Goal: Task Accomplishment & Management: Complete application form

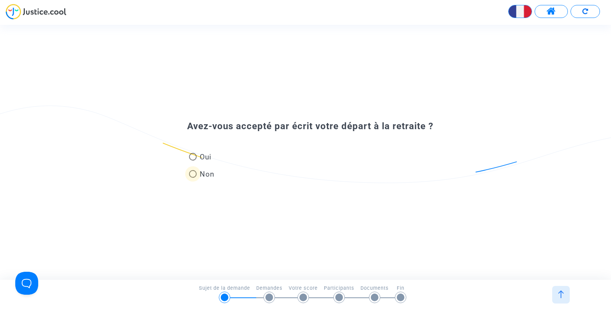
click at [194, 174] on span at bounding box center [193, 174] width 8 height 8
click at [193, 178] on input "Non" at bounding box center [193, 178] width 0 height 0
radio input "true"
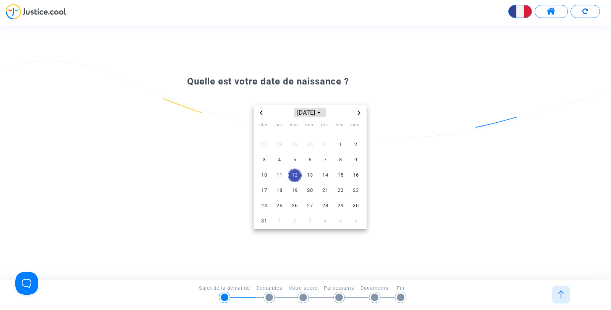
click at [321, 112] on icon "Choose month and year" at bounding box center [319, 113] width 3 height 2
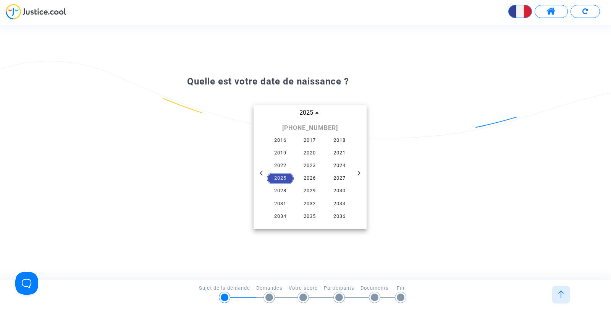
click at [263, 173] on icon "Previous 21 years" at bounding box center [261, 173] width 5 height 5
click at [312, 178] on span "1963" at bounding box center [310, 178] width 27 height 11
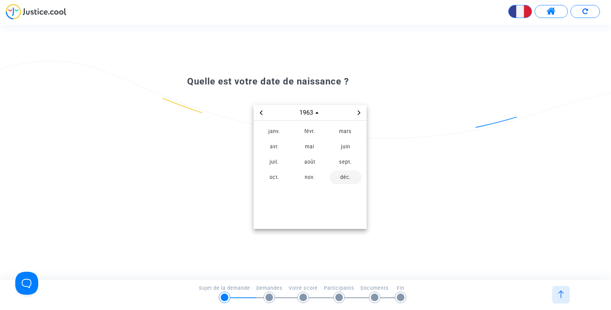
click at [347, 176] on span "déc." at bounding box center [346, 177] width 32 height 14
click at [357, 143] on span "7" at bounding box center [356, 145] width 14 height 14
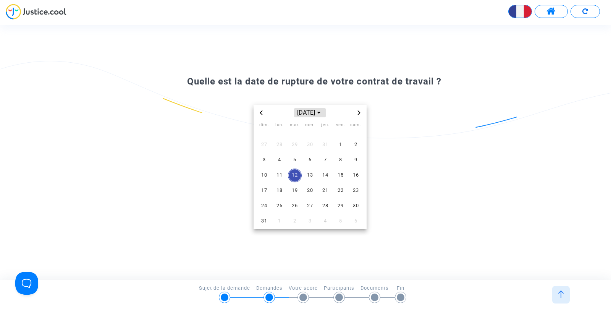
click at [321, 112] on icon "Choose month and year" at bounding box center [319, 113] width 3 height 2
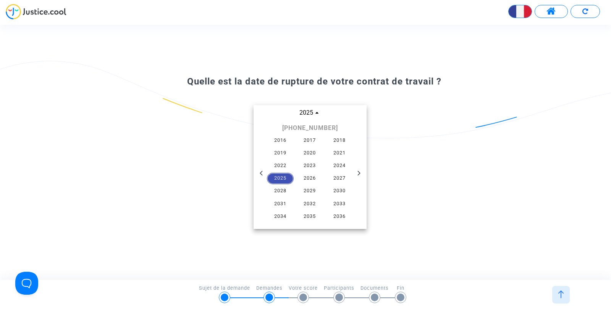
click at [285, 179] on span "2025" at bounding box center [280, 178] width 27 height 11
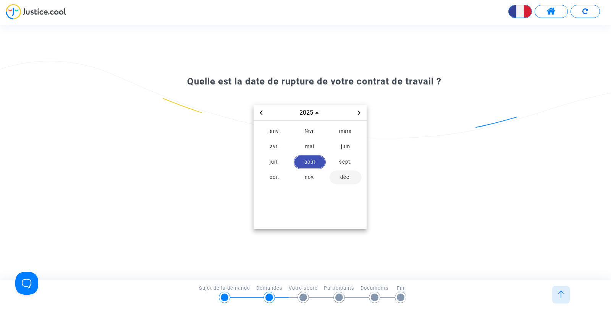
click at [344, 177] on span "déc." at bounding box center [346, 177] width 32 height 14
click at [279, 160] on span "8" at bounding box center [280, 160] width 14 height 14
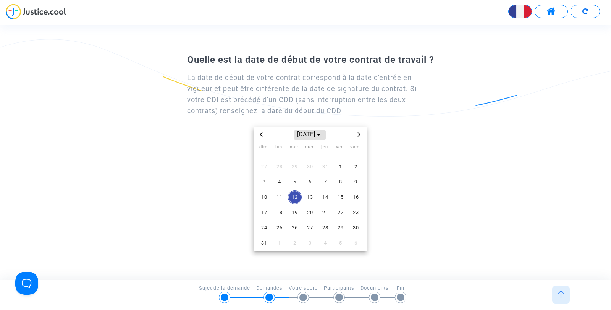
click at [321, 136] on icon "Choose month and year" at bounding box center [319, 134] width 3 height 3
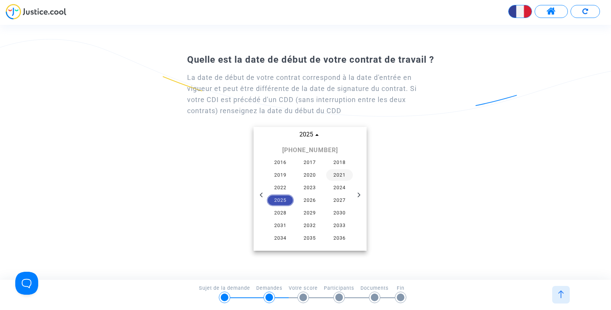
click at [340, 176] on span "2021" at bounding box center [339, 174] width 27 height 11
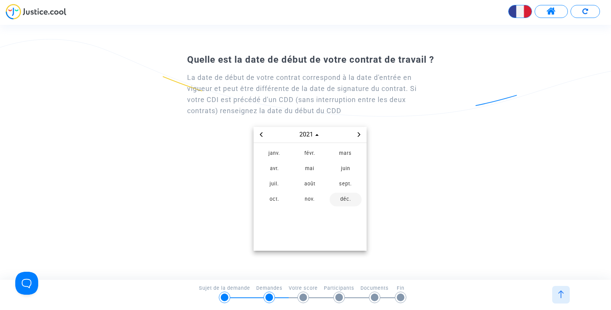
click at [345, 198] on span "déc." at bounding box center [346, 200] width 32 height 14
click at [321, 136] on icon "Choose month and year" at bounding box center [319, 134] width 3 height 3
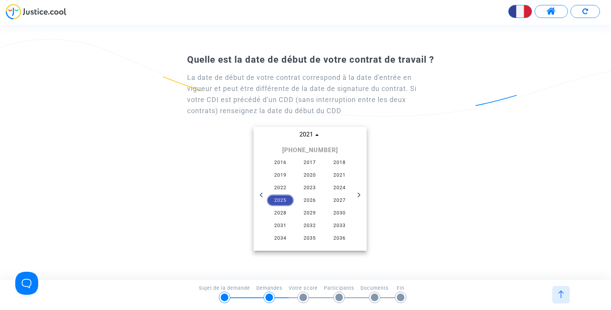
click at [261, 193] on icon "Previous 21 years" at bounding box center [261, 195] width 5 height 5
click at [343, 199] on span "2006" at bounding box center [339, 200] width 27 height 11
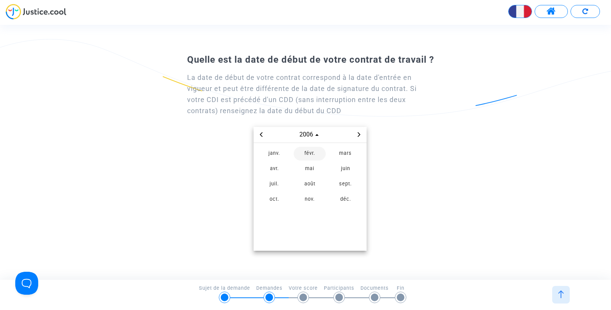
click at [312, 153] on span "févr." at bounding box center [310, 154] width 32 height 14
click at [311, 167] on span "1" at bounding box center [310, 167] width 14 height 14
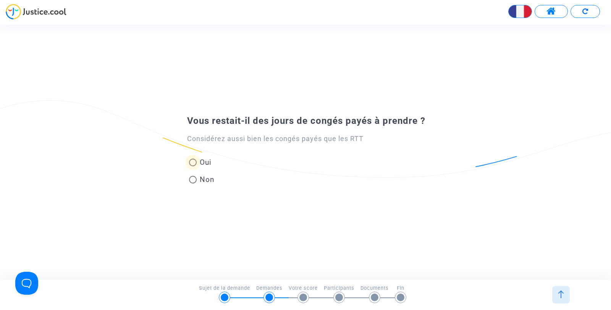
click at [194, 162] on span at bounding box center [193, 163] width 8 height 8
click at [193, 166] on input "Oui" at bounding box center [193, 166] width 0 height 0
radio input "true"
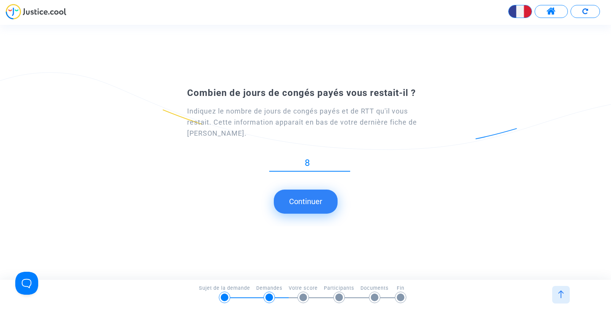
type input "8"
click at [313, 201] on button "Continuer" at bounding box center [306, 202] width 64 height 24
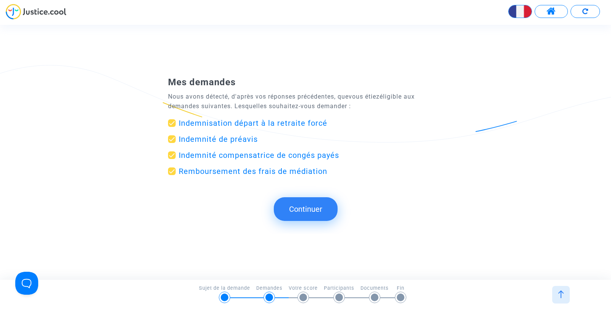
click at [304, 207] on button "Continuer" at bounding box center [306, 209] width 64 height 24
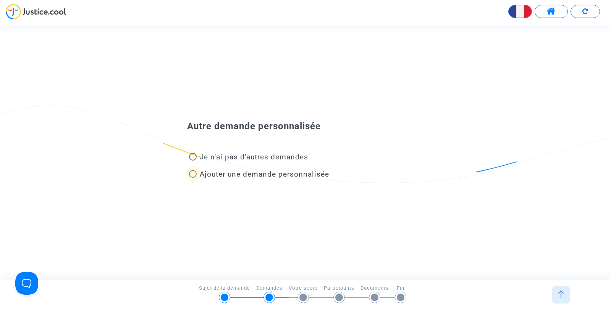
click at [193, 174] on span at bounding box center [193, 174] width 8 height 8
click at [193, 178] on input "Ajouter une demande personnalisée" at bounding box center [193, 178] width 0 height 0
radio input "true"
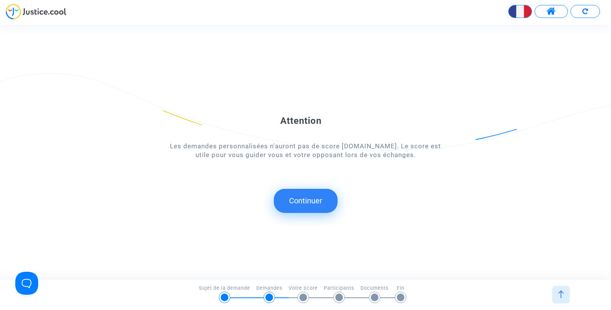
click at [303, 200] on button "Continuer" at bounding box center [306, 201] width 64 height 24
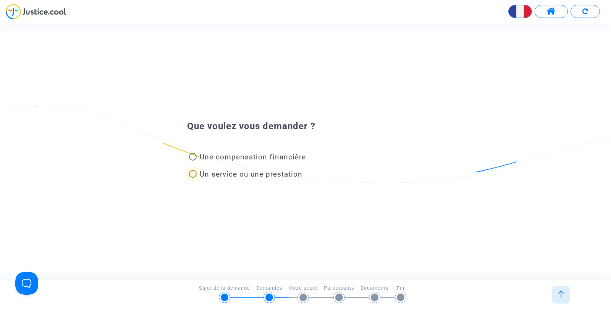
click at [193, 174] on span at bounding box center [193, 174] width 0 height 0
click at [193, 178] on input "Un service ou une prestation" at bounding box center [193, 178] width 0 height 0
radio input "true"
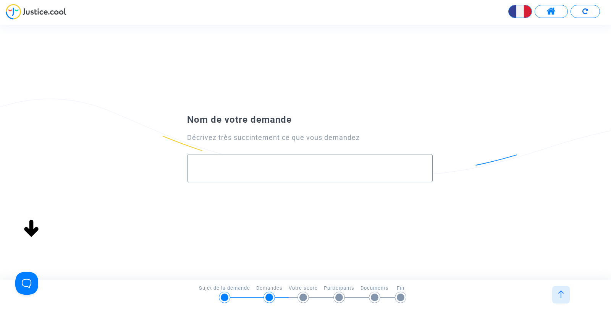
click at [297, 167] on input "text" at bounding box center [310, 168] width 230 height 9
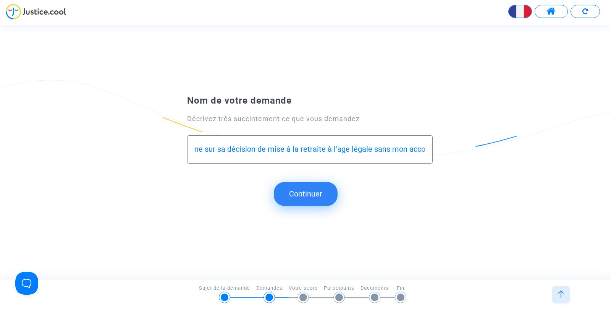
scroll to position [0, 135]
type input "je souhaite que mon employeur revienne sur sa décision de mise à la retraite à …"
click at [305, 195] on button "Continuer" at bounding box center [306, 194] width 64 height 24
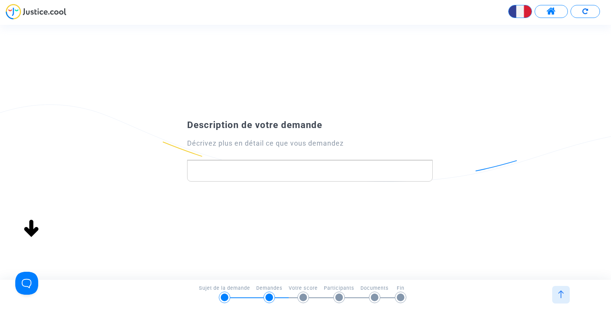
click at [308, 170] on p "Rich Text Editor, main" at bounding box center [310, 171] width 238 height 10
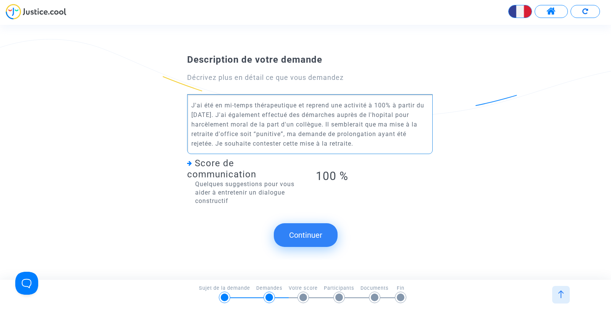
click at [309, 237] on button "Continuer" at bounding box center [306, 235] width 64 height 24
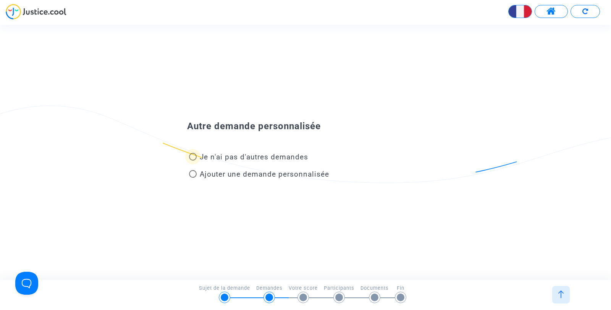
click at [193, 156] on span at bounding box center [193, 157] width 8 height 8
click at [193, 161] on input "Je n'ai pas d'autres demandes" at bounding box center [193, 161] width 0 height 0
radio input "true"
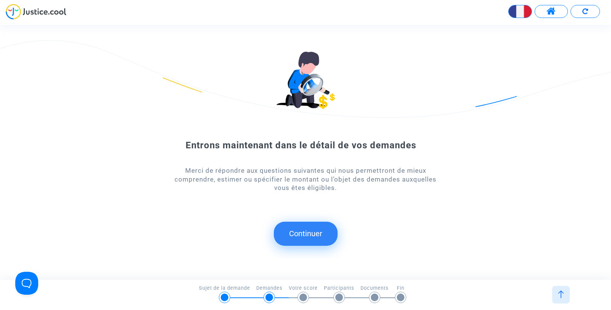
click at [310, 230] on button "Continuer" at bounding box center [306, 234] width 64 height 24
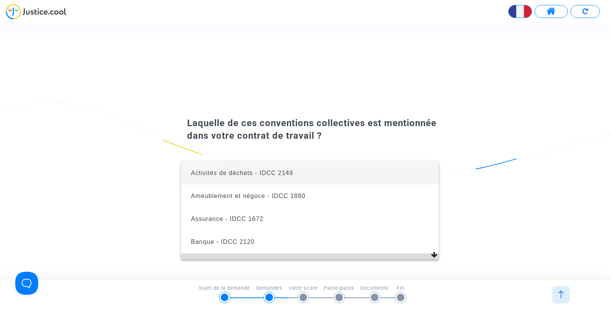
click at [428, 253] on mat-option "Boulangerie et pâtisserie artisanale - IDCC 843" at bounding box center [310, 264] width 258 height 23
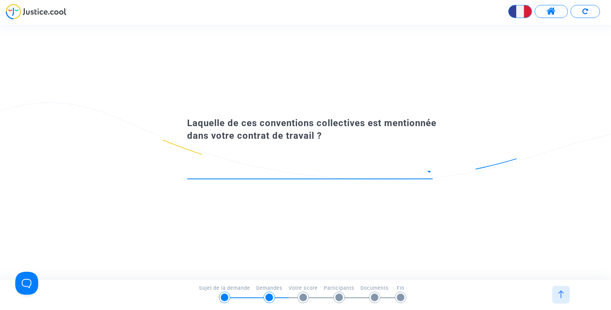
scroll to position [5, 0]
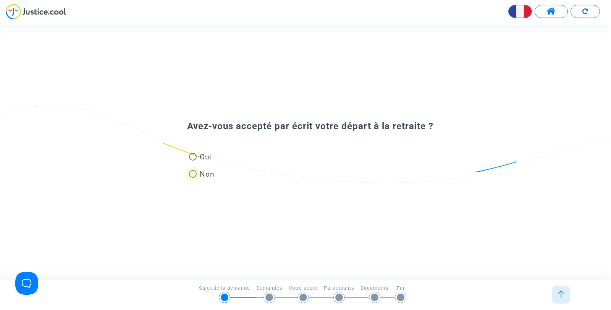
click at [194, 174] on span at bounding box center [193, 174] width 8 height 8
click at [193, 178] on input "Non" at bounding box center [193, 178] width 0 height 0
radio input "true"
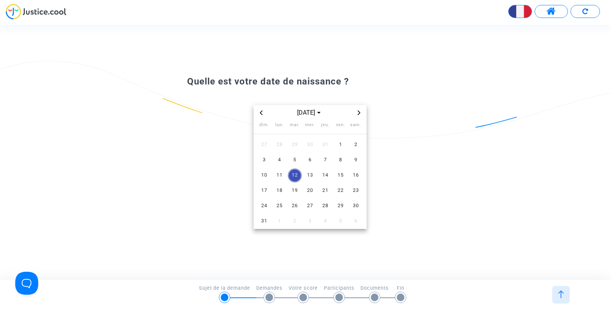
click at [261, 110] on span "Previous month" at bounding box center [261, 112] width 9 height 9
click at [321, 113] on icon "Choose month and year" at bounding box center [319, 112] width 3 height 3
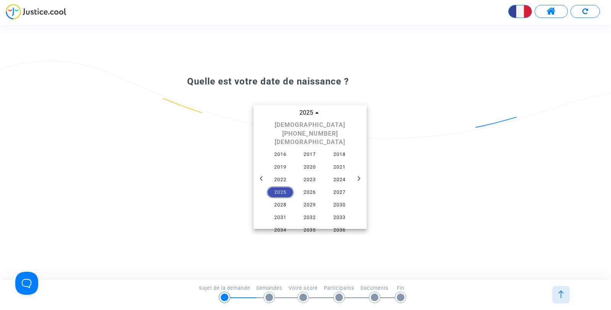
click at [260, 176] on icon "Previous 21 years" at bounding box center [261, 178] width 5 height 5
click at [260, 171] on icon "Previous 21 years" at bounding box center [261, 173] width 5 height 5
click at [310, 178] on span "1963" at bounding box center [310, 178] width 27 height 11
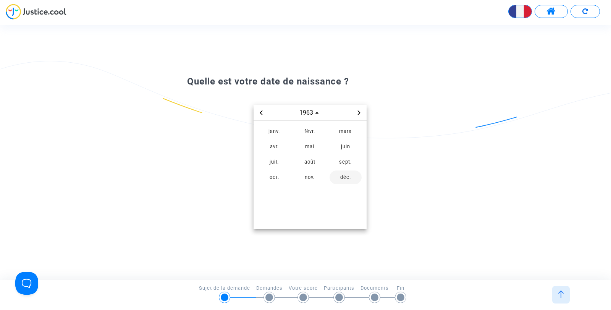
click at [343, 177] on span "déc." at bounding box center [346, 177] width 32 height 14
click at [356, 145] on span "7" at bounding box center [356, 145] width 14 height 14
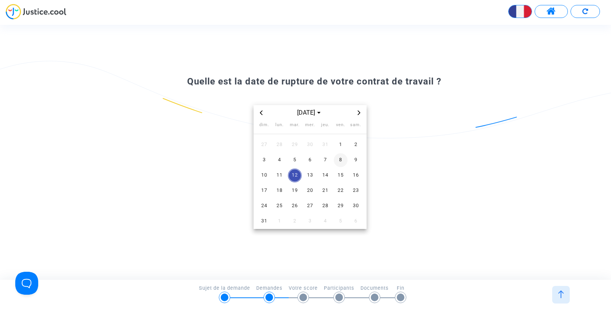
click at [341, 159] on span "8" at bounding box center [341, 160] width 14 height 14
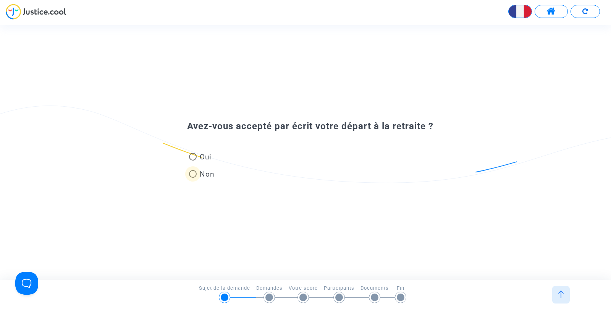
click at [195, 174] on span at bounding box center [193, 174] width 8 height 8
click at [193, 178] on input "Non" at bounding box center [193, 178] width 0 height 0
radio input "true"
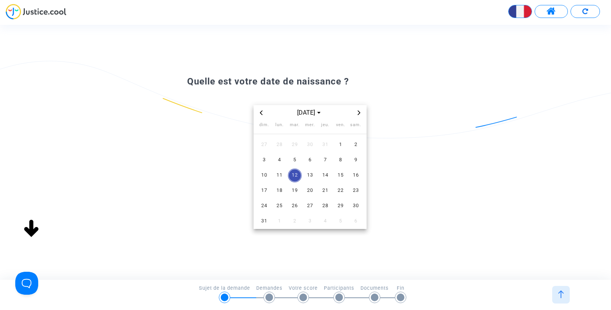
click at [262, 114] on icon "Previous month" at bounding box center [261, 112] width 5 height 5
click at [322, 111] on span "Choose month and year" at bounding box center [319, 113] width 6 height 6
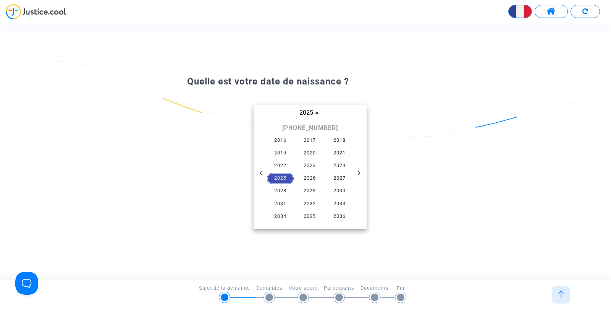
click at [261, 174] on icon "Previous 21 years" at bounding box center [261, 173] width 3 height 5
click at [309, 178] on span "1963" at bounding box center [310, 178] width 27 height 11
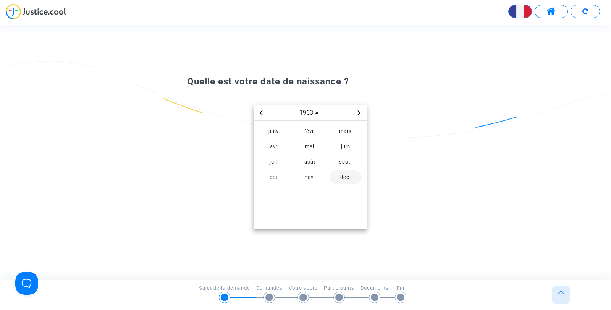
click at [346, 177] on span "déc." at bounding box center [346, 177] width 32 height 14
click at [355, 144] on span "7" at bounding box center [356, 145] width 14 height 14
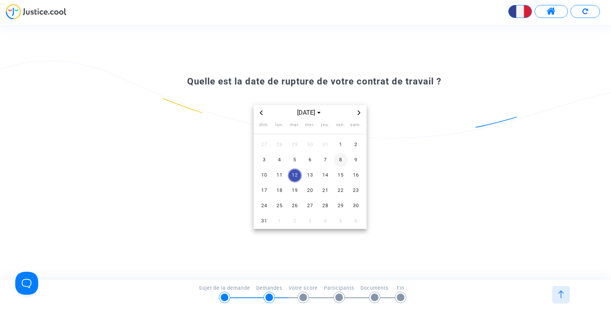
click at [340, 160] on span "8" at bounding box center [341, 160] width 14 height 14
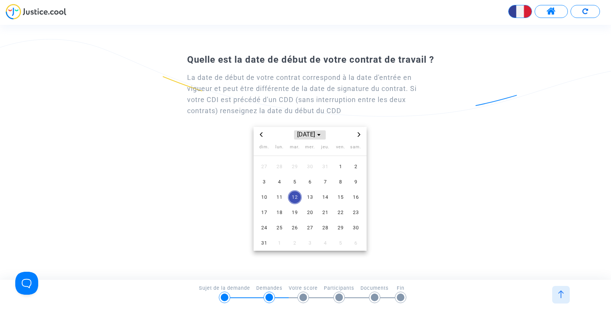
click at [322, 136] on span "Choose month and year" at bounding box center [319, 135] width 6 height 6
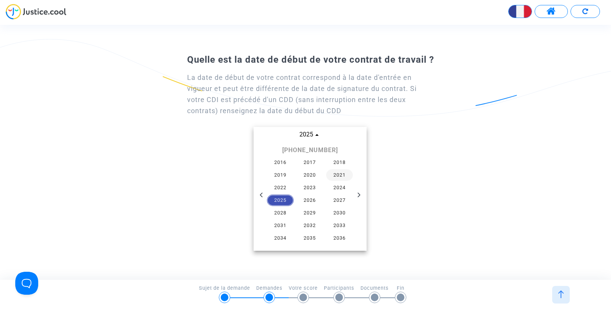
click at [341, 174] on span "2021" at bounding box center [339, 174] width 27 height 11
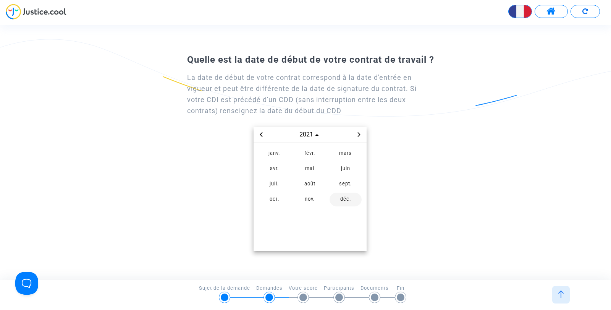
click at [345, 198] on span "déc." at bounding box center [346, 200] width 32 height 14
click at [308, 164] on span "1" at bounding box center [310, 167] width 14 height 14
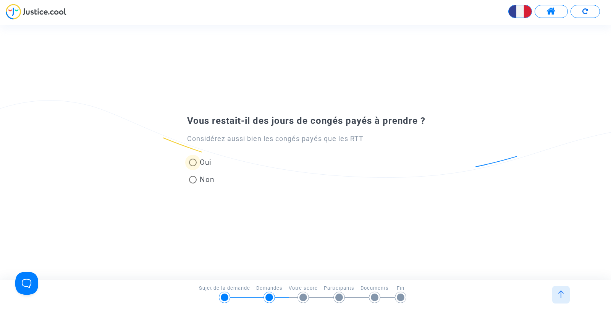
click at [193, 163] on span at bounding box center [193, 163] width 8 height 8
click at [193, 166] on input "Oui" at bounding box center [193, 166] width 0 height 0
radio input "true"
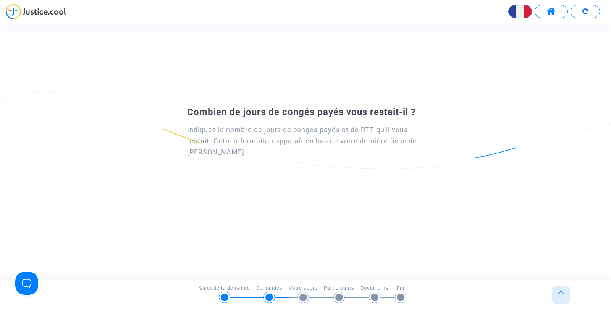
click at [295, 179] on input "number" at bounding box center [309, 182] width 81 height 10
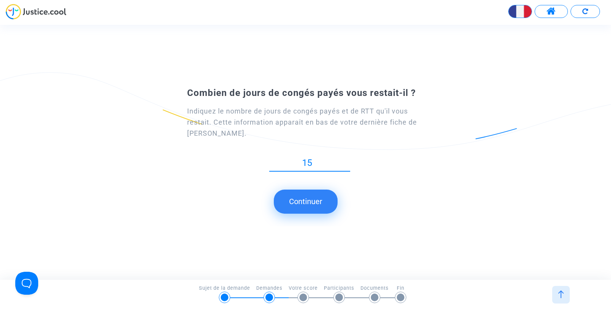
type input "15"
click at [306, 202] on button "Continuer" at bounding box center [306, 202] width 64 height 24
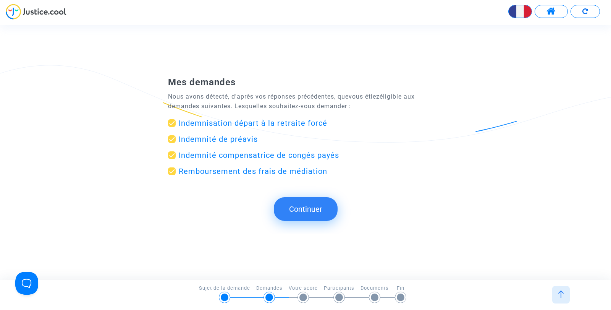
click at [307, 209] on button "Continuer" at bounding box center [306, 209] width 64 height 24
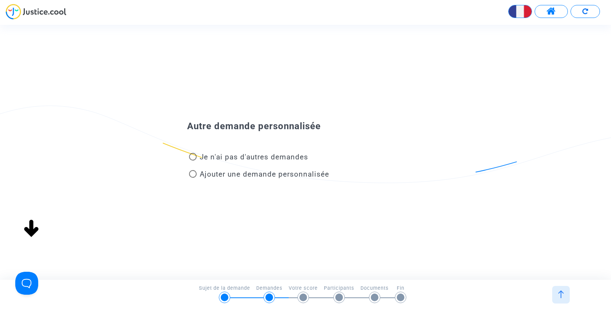
click at [193, 175] on span at bounding box center [193, 174] width 8 height 8
click at [193, 178] on input "Ajouter une demande personnalisée" at bounding box center [193, 178] width 0 height 0
radio input "true"
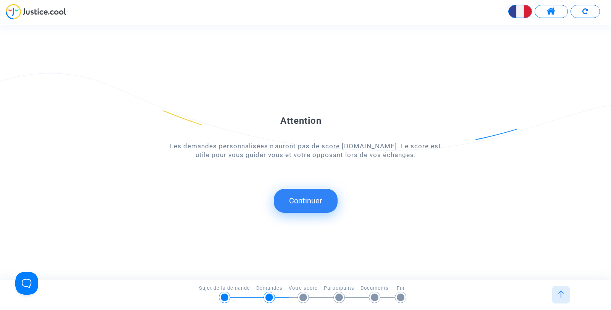
click at [306, 200] on button "Continuer" at bounding box center [306, 201] width 64 height 24
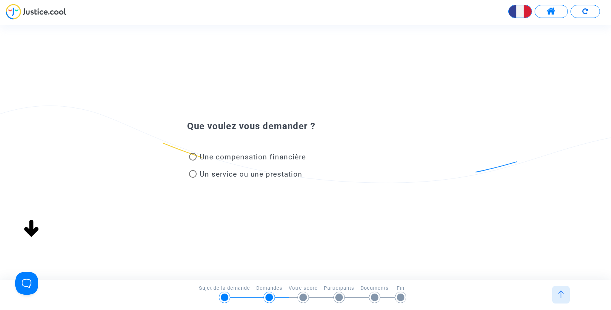
click at [194, 174] on span at bounding box center [193, 174] width 8 height 8
click at [193, 178] on input "Un service ou une prestation" at bounding box center [193, 178] width 0 height 0
radio input "true"
click at [195, 155] on span at bounding box center [193, 157] width 8 height 8
click at [193, 161] on input "Une compensation financière" at bounding box center [193, 161] width 0 height 0
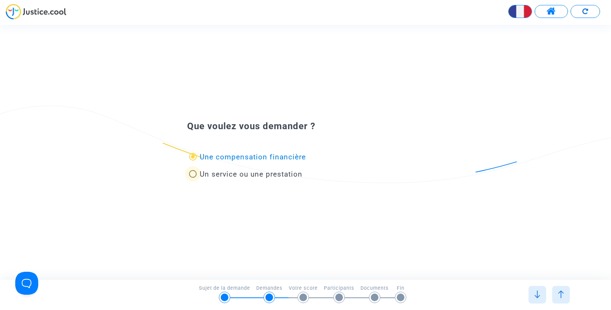
click at [195, 171] on span at bounding box center [193, 174] width 8 height 8
click at [193, 178] on input "Un service ou une prestation" at bounding box center [193, 178] width 0 height 0
radio input "false"
radio input "true"
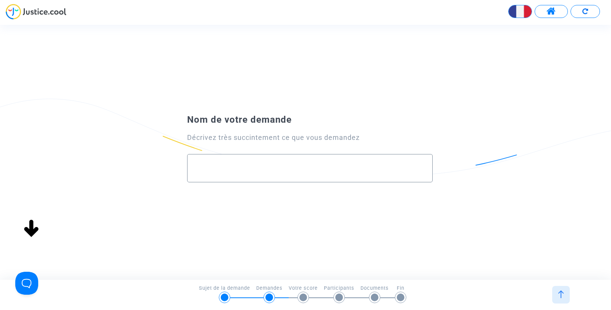
click at [311, 164] on input "text" at bounding box center [310, 168] width 230 height 9
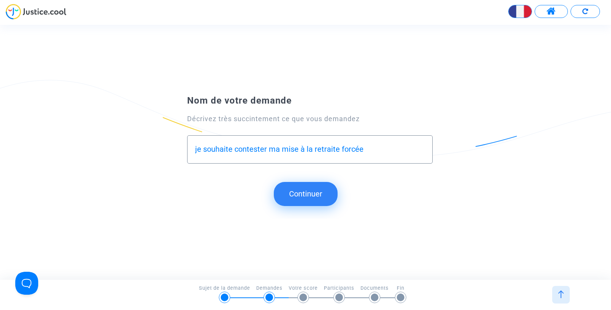
type input "je souhaite contester ma mise à la retraite forcée"
click at [309, 189] on button "Continuer" at bounding box center [306, 194] width 64 height 24
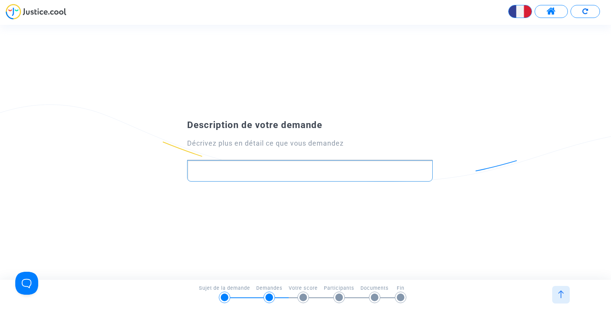
click at [308, 174] on p "Rich Text Editor, main" at bounding box center [310, 171] width 238 height 10
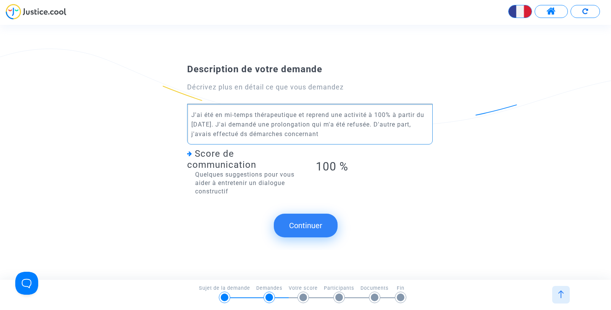
click at [260, 135] on p "J'ai été en mi-temps thérapeutique et reprend une activité à 100% à partir du 1…" at bounding box center [310, 124] width 238 height 29
click at [353, 135] on p "J'ai été en mi-temps thérapeutique et reprend une activité à 100% à partir du 1…" at bounding box center [310, 124] width 238 height 29
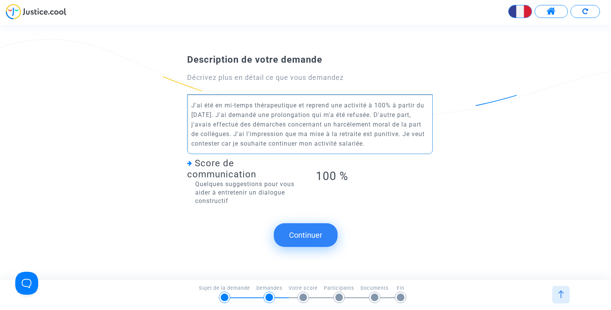
click at [304, 232] on button "Continuer" at bounding box center [306, 235] width 64 height 24
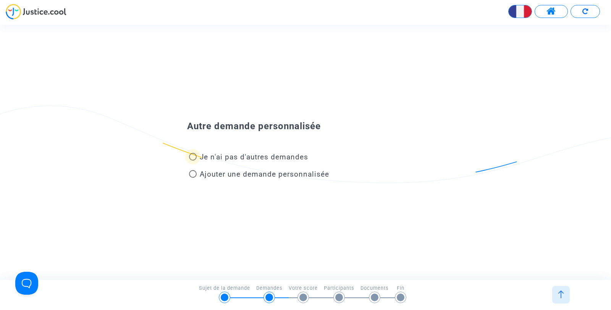
click at [193, 155] on span at bounding box center [193, 157] width 8 height 8
click at [193, 161] on input "Je n'ai pas d'autres demandes" at bounding box center [193, 161] width 0 height 0
radio input "true"
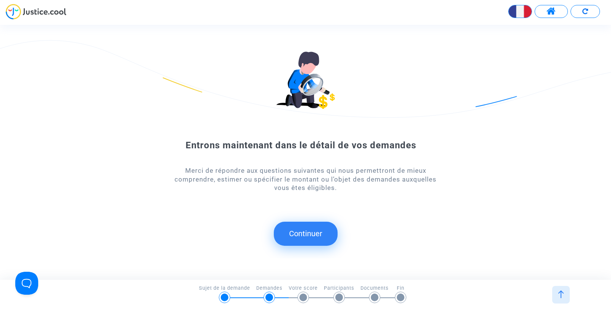
click at [301, 232] on button "Continuer" at bounding box center [306, 234] width 64 height 24
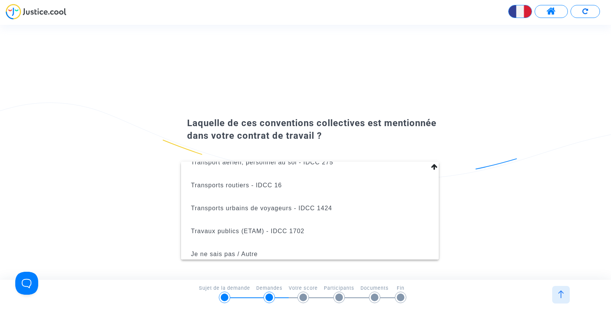
scroll to position [1012, 0]
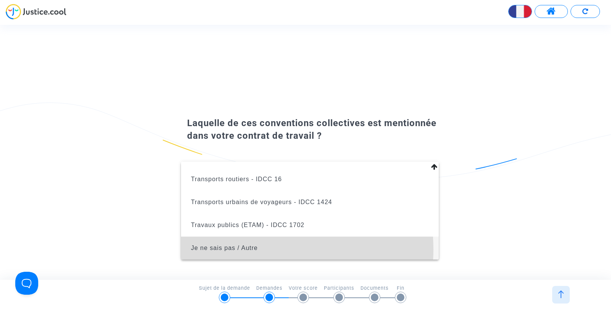
click at [249, 249] on span "Je ne sais pas / Autre" at bounding box center [224, 248] width 67 height 6
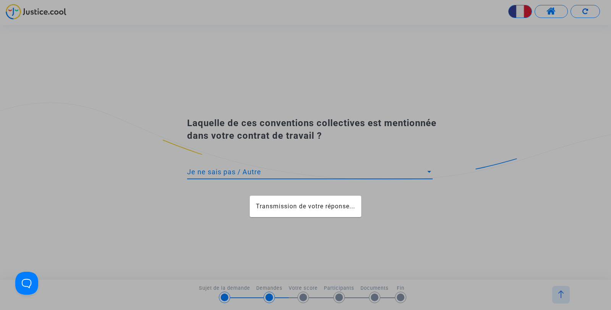
scroll to position [970, 0]
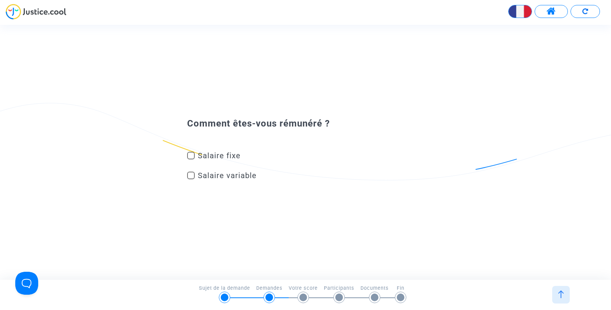
click at [191, 175] on span at bounding box center [191, 176] width 8 height 8
click at [191, 179] on input "Salaire variable" at bounding box center [191, 179] width 0 height 0
checkbox input "true"
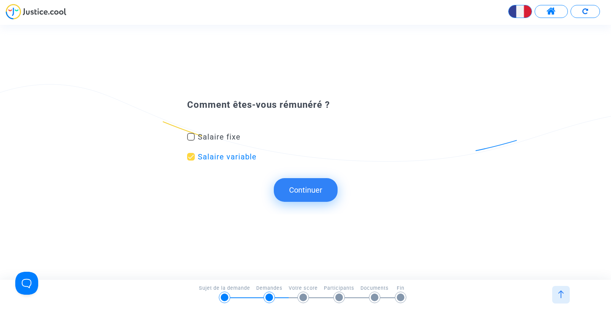
click at [295, 187] on button "Continuer" at bounding box center [306, 190] width 64 height 24
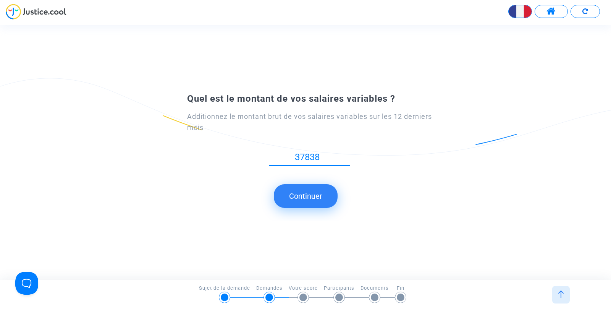
click at [348, 155] on input "37838" at bounding box center [309, 157] width 81 height 10
type input "37837"
click at [348, 159] on input "37837" at bounding box center [309, 157] width 81 height 10
click at [311, 196] on button "Continuer" at bounding box center [306, 196] width 64 height 24
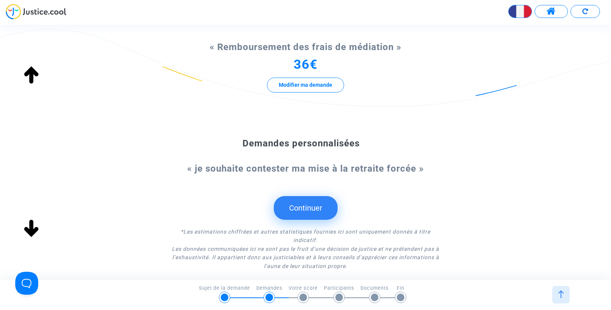
scroll to position [296, 0]
click at [306, 205] on button "Continuer" at bounding box center [306, 207] width 64 height 24
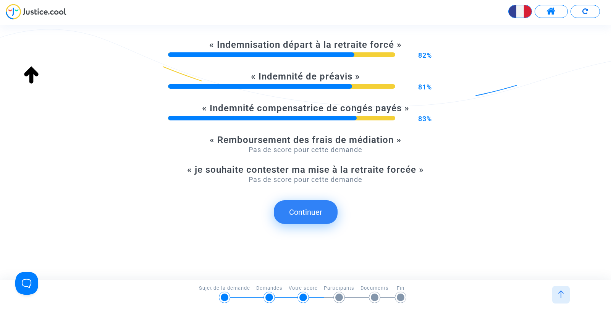
scroll to position [202, 0]
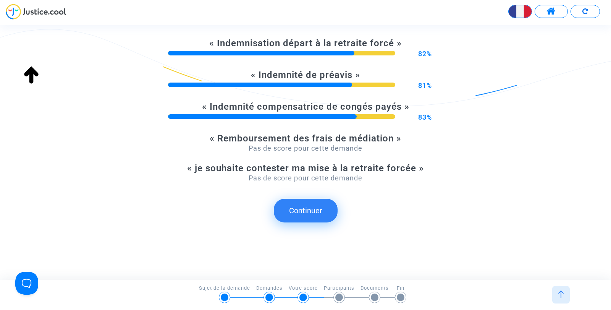
click at [312, 212] on button "Continuer" at bounding box center [306, 211] width 64 height 24
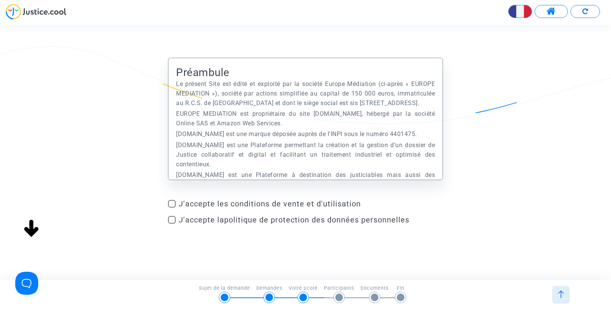
scroll to position [0, 0]
click at [172, 201] on span at bounding box center [172, 204] width 8 height 8
click at [172, 208] on input "J'accepte les conditions de vente et d'utilisation" at bounding box center [172, 208] width 0 height 0
checkbox input "true"
click at [172, 219] on span at bounding box center [172, 220] width 8 height 8
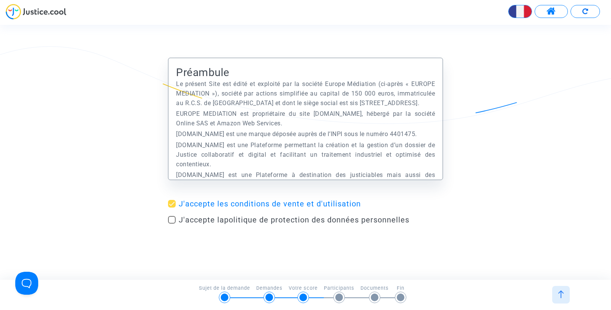
click at [172, 224] on input "J'accepte la politique de protection des données personnelles" at bounding box center [172, 224] width 0 height 0
checkbox input "true"
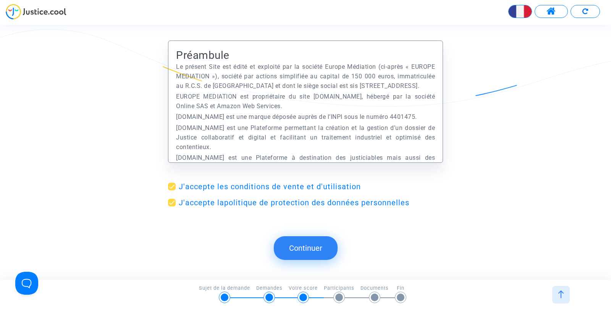
click at [312, 247] on button "Continuer" at bounding box center [306, 248] width 64 height 24
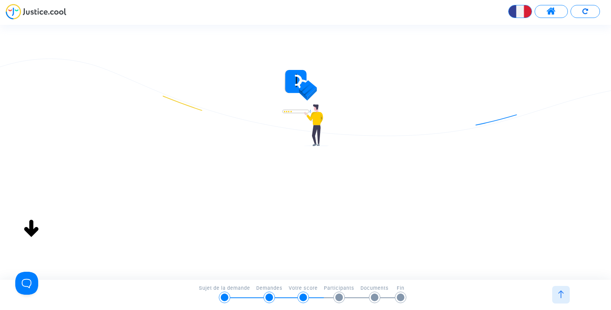
type input "valerie.pluquin@gmail.com"
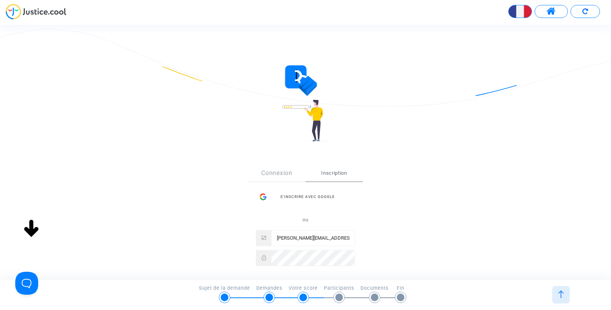
scroll to position [38, 0]
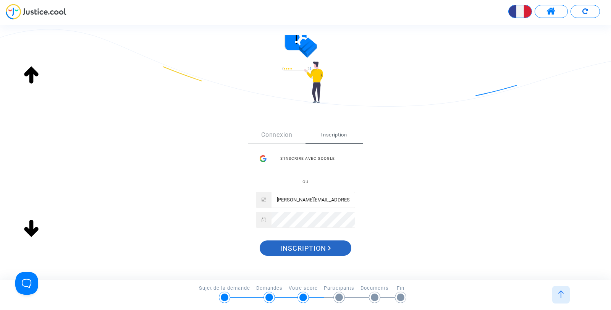
click at [308, 248] on span "Inscription" at bounding box center [306, 248] width 51 height 16
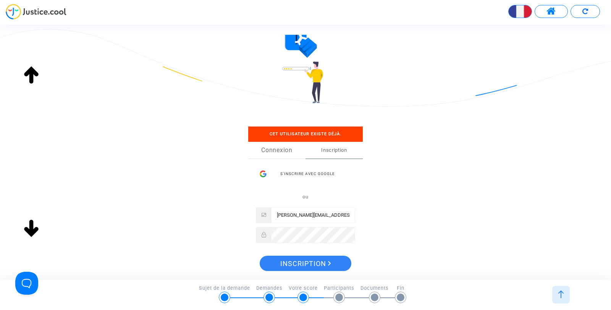
click at [280, 152] on link "Connexion" at bounding box center [276, 150] width 57 height 17
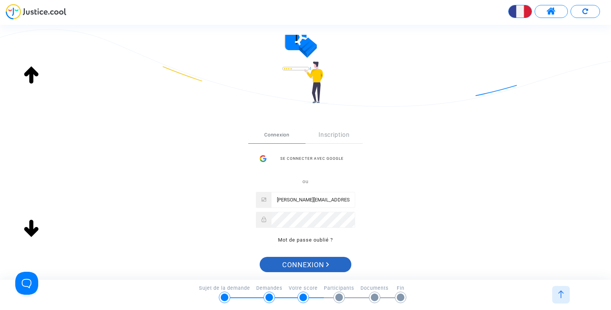
click at [299, 265] on span "Connexion" at bounding box center [305, 265] width 47 height 16
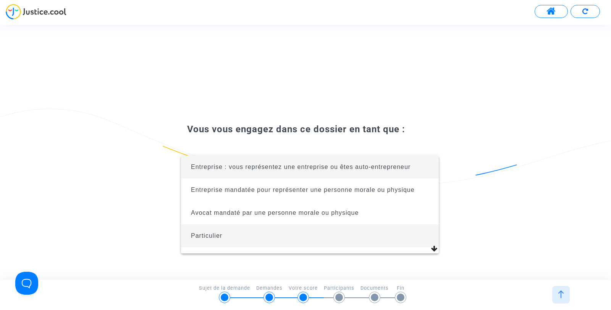
click at [218, 234] on span "Particulier" at bounding box center [206, 235] width 31 height 6
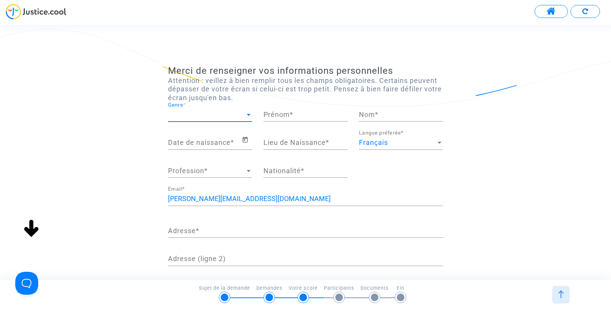
click at [249, 115] on div at bounding box center [249, 115] width 4 height 2
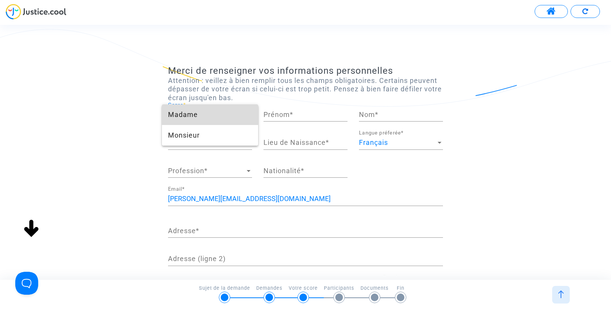
click at [233, 115] on span "Madame" at bounding box center [210, 114] width 84 height 21
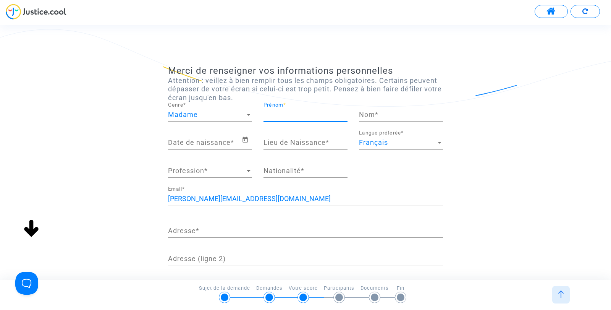
click at [298, 114] on input "Prénom *" at bounding box center [306, 115] width 84 height 8
type input "Valérie"
click at [386, 114] on input "Nom *" at bounding box center [401, 115] width 84 height 8
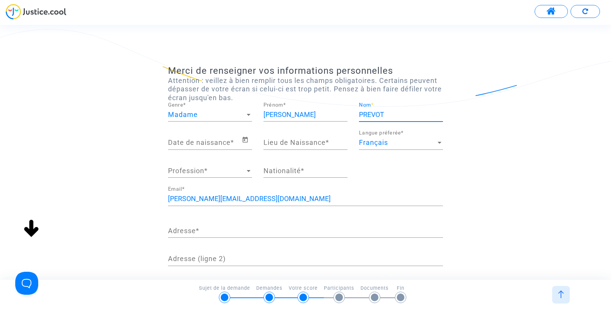
type input "PREVOT"
click at [245, 140] on icon "Open calendar" at bounding box center [245, 140] width 5 height 6
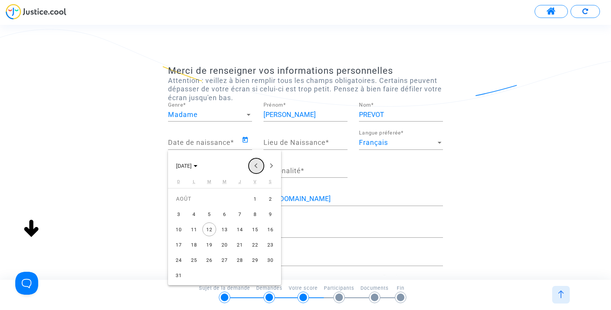
click at [255, 165] on button "Previous month" at bounding box center [256, 165] width 15 height 15
click at [198, 165] on polygon "Choose month and year" at bounding box center [196, 166] width 4 height 2
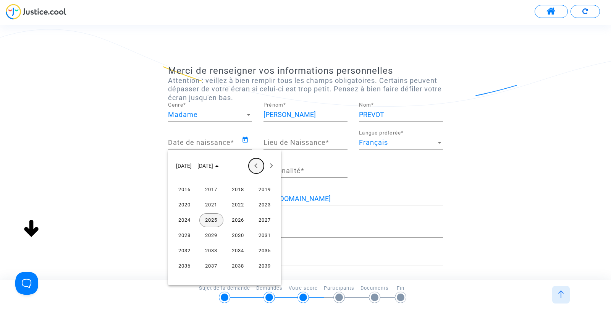
click at [255, 165] on button "Previous 24 years" at bounding box center [256, 165] width 15 height 15
click at [264, 249] on div "1963" at bounding box center [265, 251] width 24 height 14
click at [264, 234] on div "DÉC." at bounding box center [265, 236] width 24 height 14
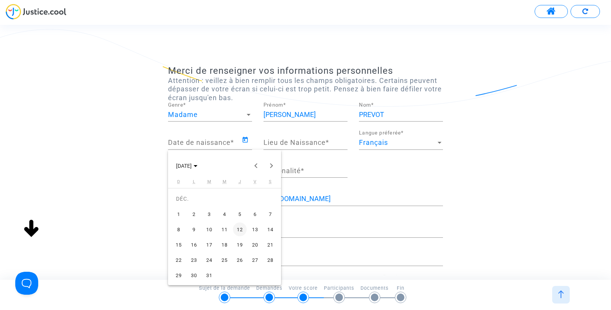
click at [271, 212] on div "7" at bounding box center [271, 214] width 14 height 14
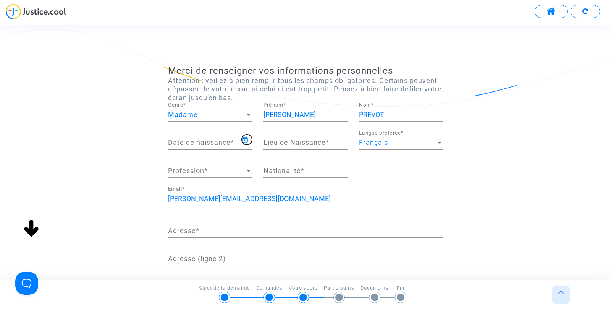
type input "07/12/1963"
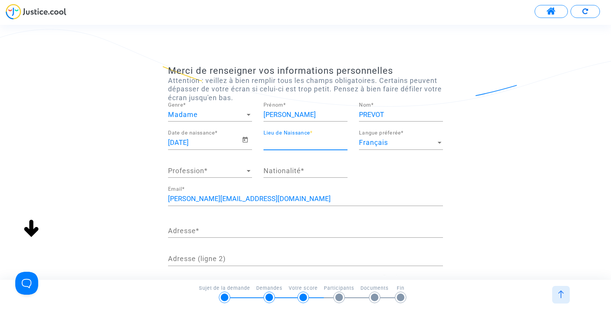
click at [331, 143] on input "Lieu de Naissance *" at bounding box center [306, 143] width 84 height 8
type input "paris"
click at [248, 172] on div at bounding box center [249, 171] width 4 height 2
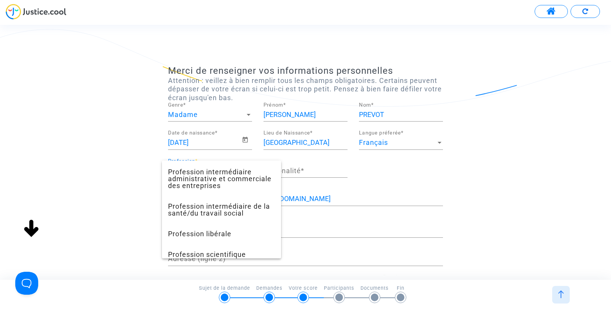
scroll to position [650, 0]
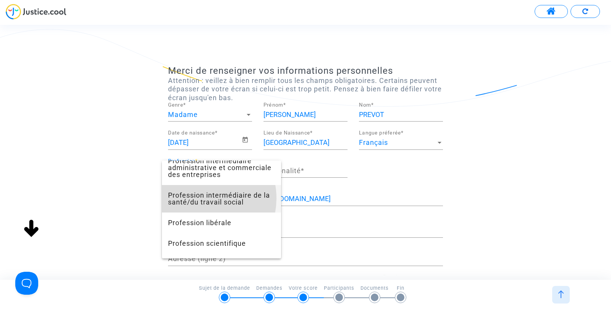
click at [201, 212] on span "Profession intermédiaire de la santé/du travail social" at bounding box center [221, 199] width 107 height 28
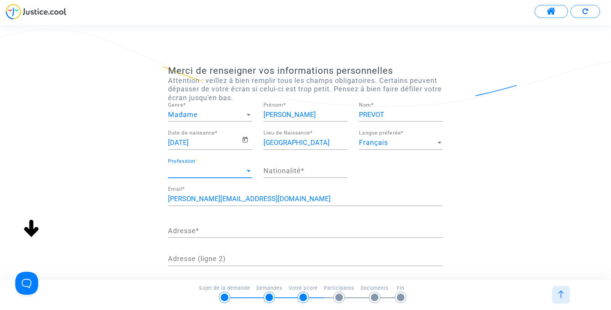
scroll to position [537, 0]
click at [297, 170] on input "Nationalité *" at bounding box center [306, 171] width 84 height 8
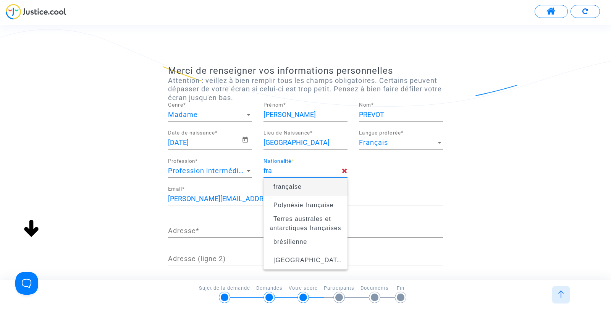
click at [292, 188] on span "française" at bounding box center [288, 186] width 28 height 6
type input "française"
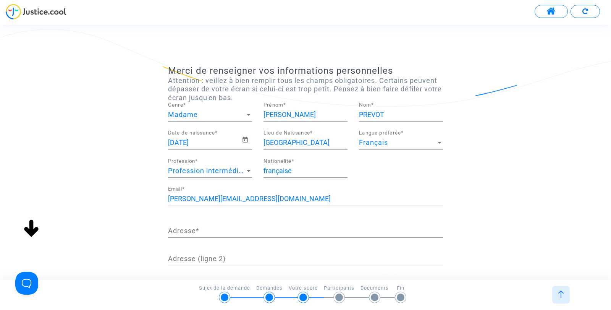
scroll to position [38, 0]
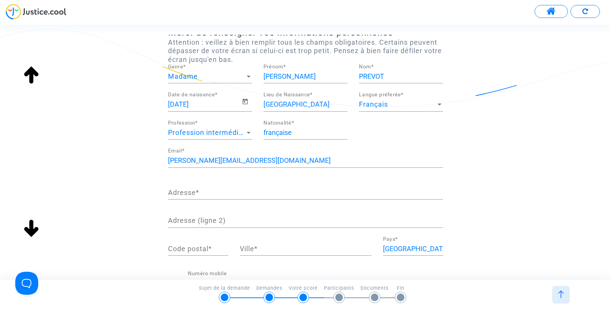
click at [306, 188] on div "Adresse *" at bounding box center [305, 189] width 275 height 19
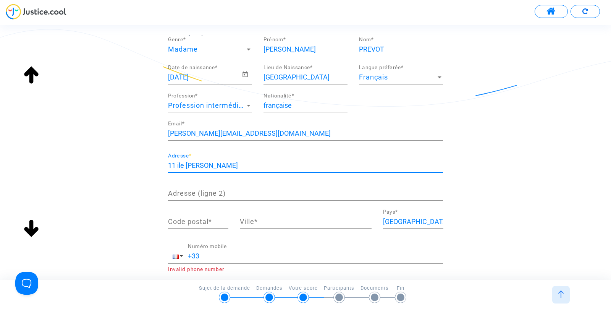
scroll to position [76, 0]
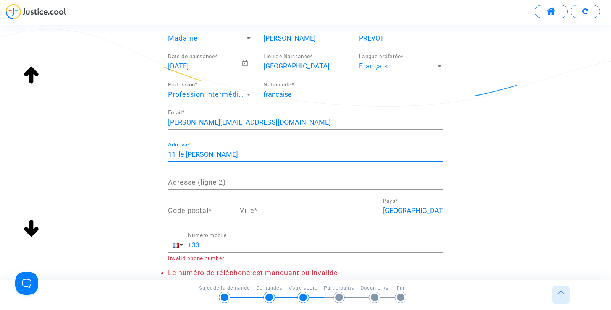
type input "11 ile Jean Lenoble"
click at [216, 211] on input "Code postal *" at bounding box center [198, 211] width 60 height 8
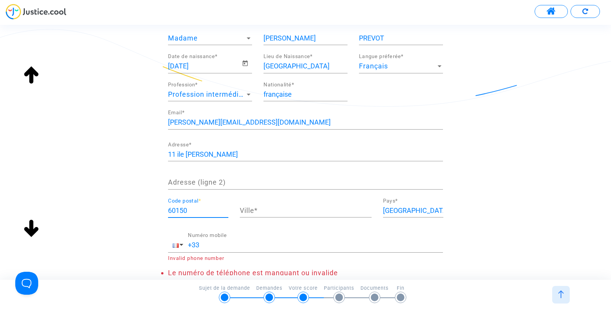
type input "60150"
click at [277, 210] on input "Ville *" at bounding box center [306, 211] width 132 height 8
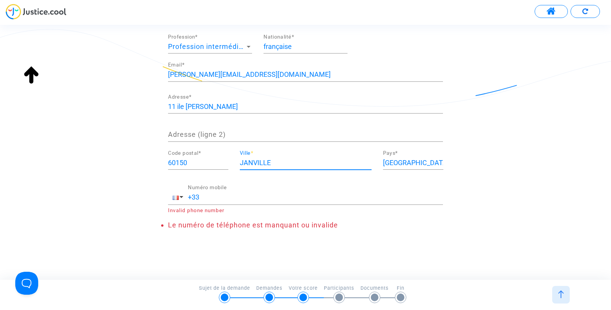
scroll to position [125, 0]
type input "JANVILLE"
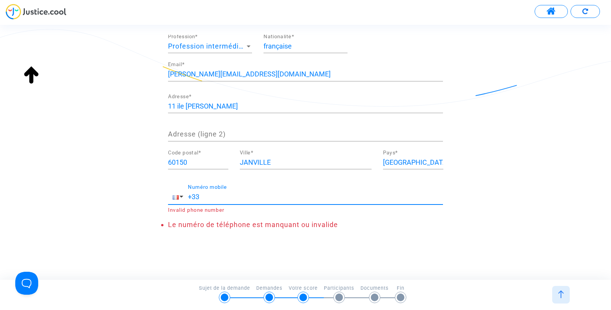
scroll to position [0, 0]
click at [225, 196] on input "+33" at bounding box center [315, 197] width 255 height 8
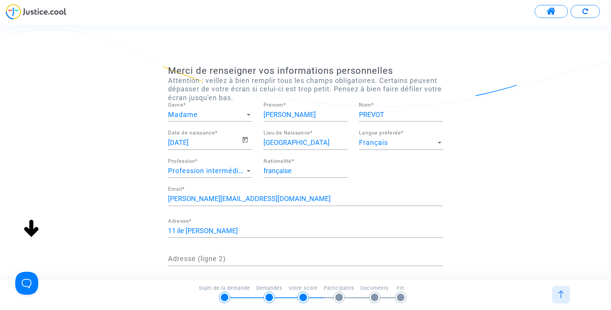
scroll to position [125, 0]
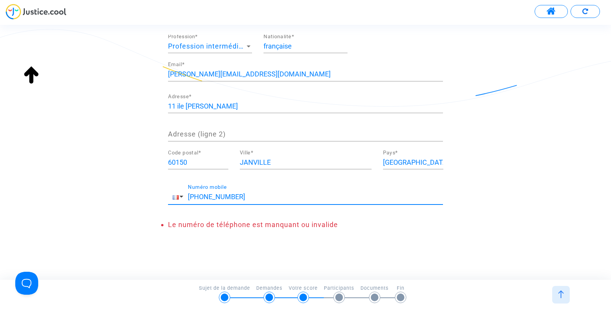
click at [239, 197] on input "+33628847858" at bounding box center [315, 197] width 255 height 8
type input "+33628847858"
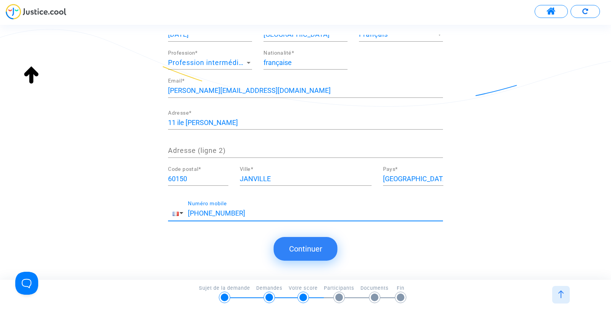
click at [386, 247] on div "Merci de renseigner vos informations personnelles Attention : veillez à bien re…" at bounding box center [305, 158] width 611 height 246
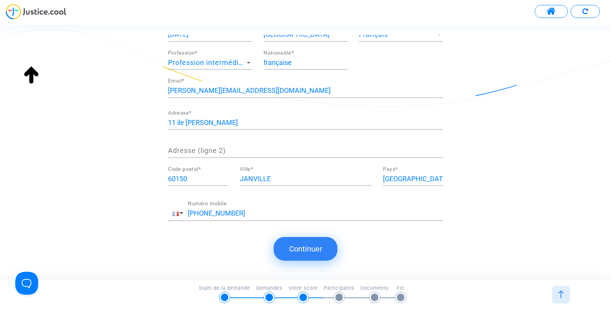
click at [311, 247] on button "Continuer" at bounding box center [306, 249] width 64 height 24
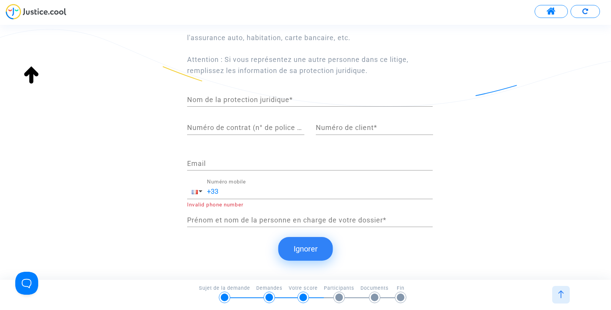
scroll to position [92, 0]
click at [315, 248] on button "Ignorer" at bounding box center [306, 249] width 55 height 24
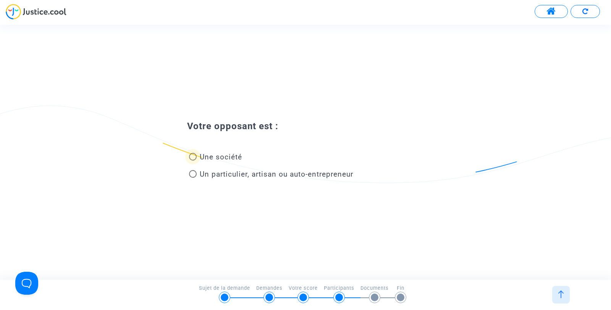
click at [193, 157] on span at bounding box center [193, 157] width 0 height 0
click at [193, 161] on input "Une société" at bounding box center [193, 161] width 0 height 0
radio input "true"
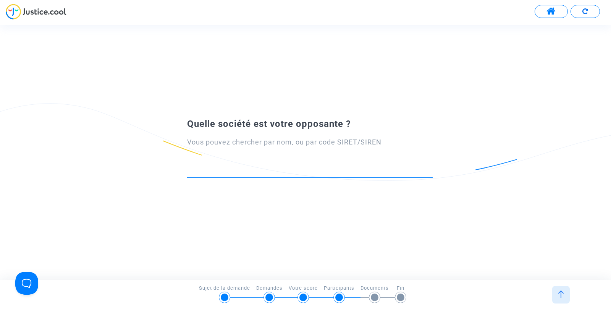
click at [307, 172] on input at bounding box center [310, 171] width 246 height 8
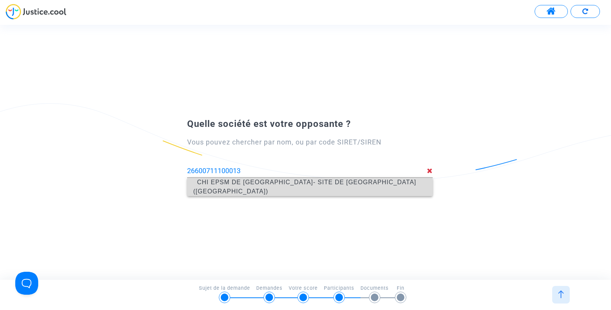
click at [312, 188] on span "CHI EPSM DE L'OISE- SITE DE CLERMONT (CLERMONT)" at bounding box center [304, 187] width 223 height 16
type input "CHI EPSM DE L'OISE- SITE DE CLERMONT (CLERMONT)"
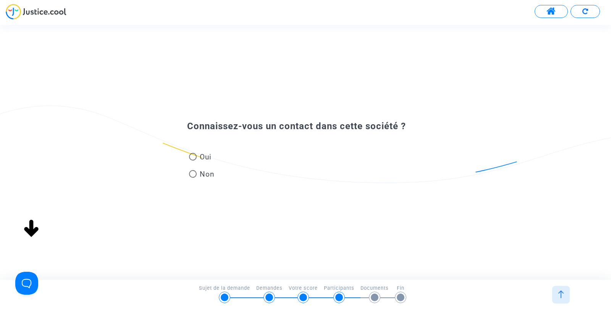
click at [193, 155] on span at bounding box center [193, 157] width 8 height 8
click at [193, 161] on input "Oui" at bounding box center [193, 161] width 0 height 0
radio input "true"
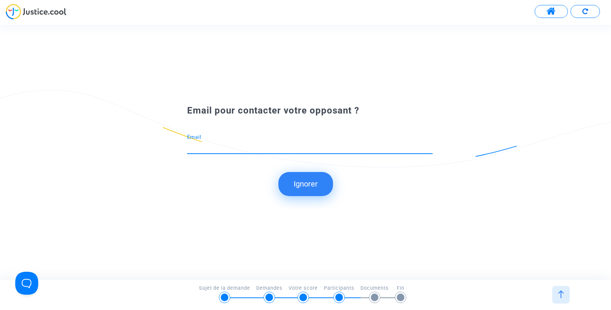
click at [285, 143] on input "Email" at bounding box center [310, 147] width 246 height 8
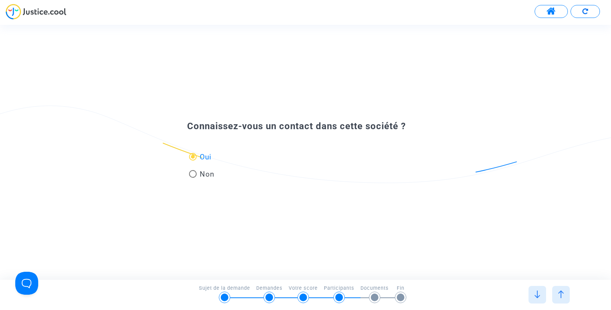
click at [195, 174] on span at bounding box center [193, 174] width 8 height 8
click at [193, 178] on input "Non" at bounding box center [193, 178] width 0 height 0
radio input "true"
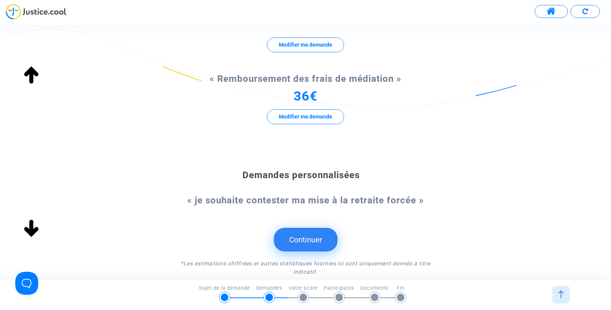
scroll to position [306, 0]
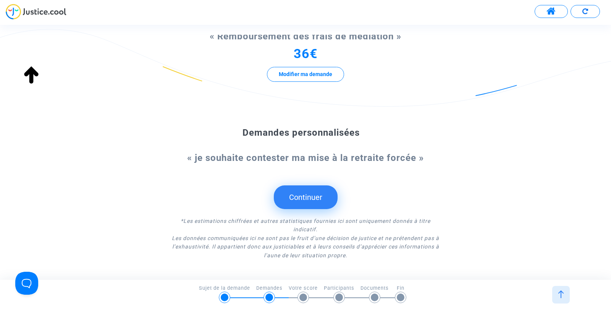
click at [302, 194] on button "Continuer" at bounding box center [306, 197] width 64 height 24
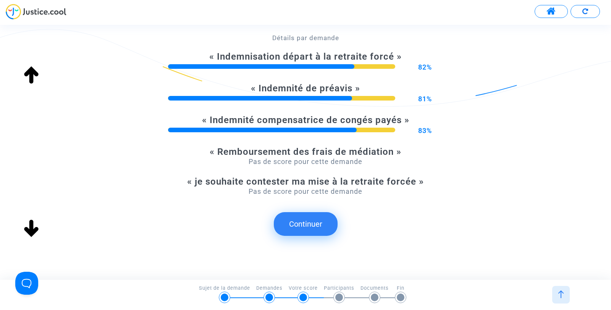
scroll to position [202, 0]
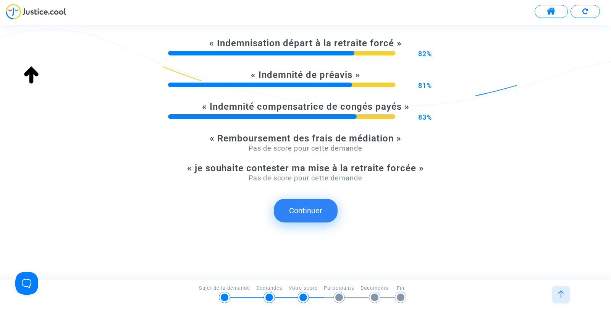
click at [302, 209] on button "Continuer" at bounding box center [306, 211] width 64 height 24
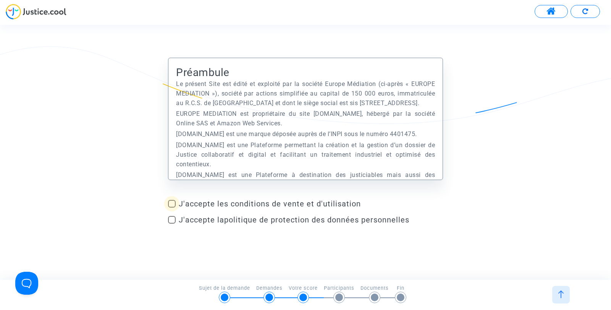
click at [173, 204] on span at bounding box center [172, 204] width 8 height 8
click at [172, 208] on input "J'accepte les conditions de vente et d'utilisation" at bounding box center [172, 208] width 0 height 0
checkbox input "true"
click at [172, 218] on span at bounding box center [172, 220] width 8 height 8
click at [172, 224] on input "J'accepte la politique de protection des données personnelles" at bounding box center [172, 224] width 0 height 0
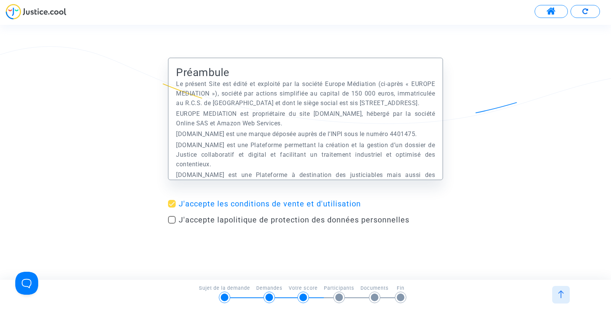
checkbox input "true"
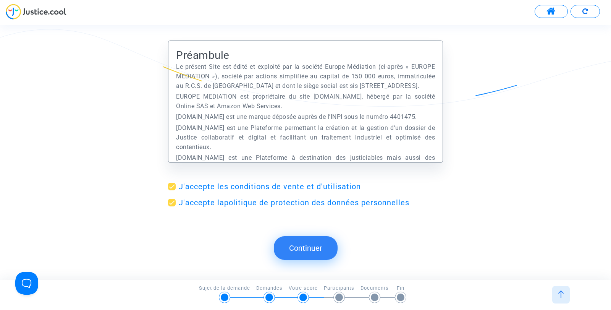
click at [312, 251] on button "Continuer" at bounding box center [306, 248] width 64 height 24
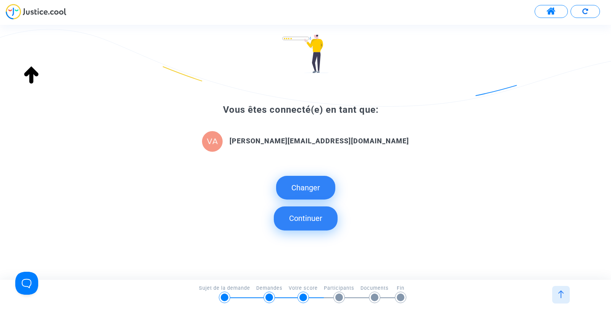
scroll to position [76, 0]
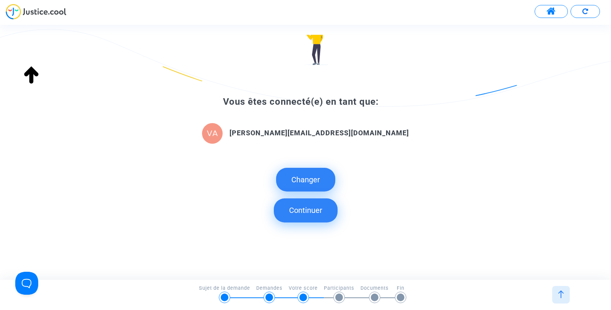
click at [307, 210] on button "Continuer" at bounding box center [306, 210] width 64 height 24
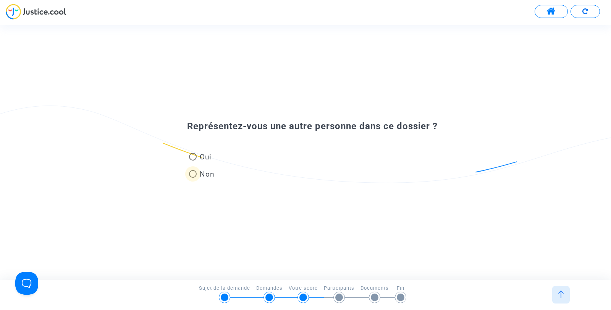
click at [193, 174] on span at bounding box center [193, 174] width 8 height 8
click at [193, 178] on input "Non" at bounding box center [193, 178] width 0 height 0
radio input "true"
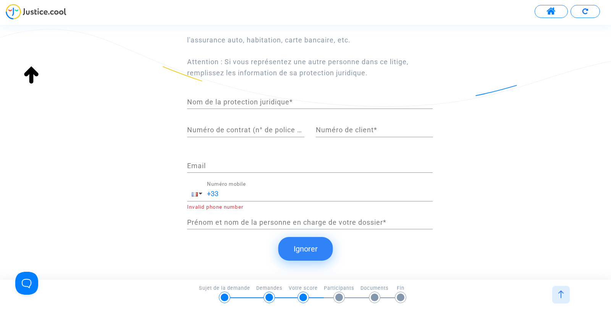
scroll to position [92, 0]
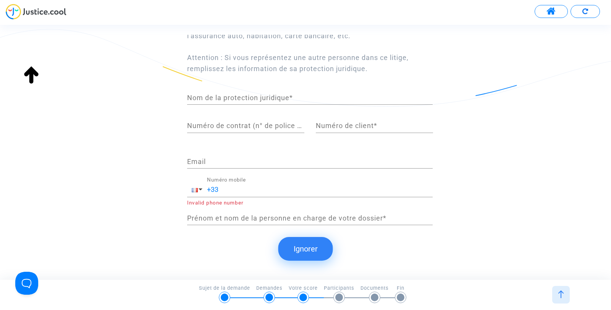
click at [305, 247] on button "Ignorer" at bounding box center [306, 249] width 55 height 24
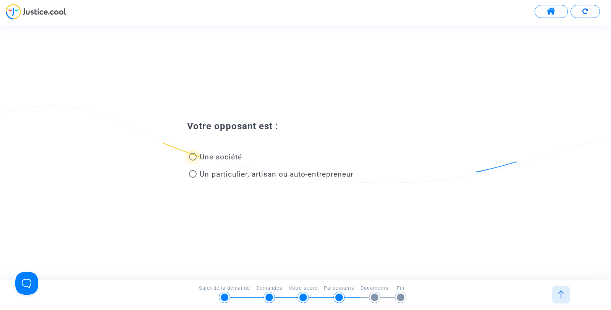
click at [194, 156] on span at bounding box center [193, 157] width 8 height 8
click at [193, 161] on input "Une société" at bounding box center [193, 161] width 0 height 0
radio input "true"
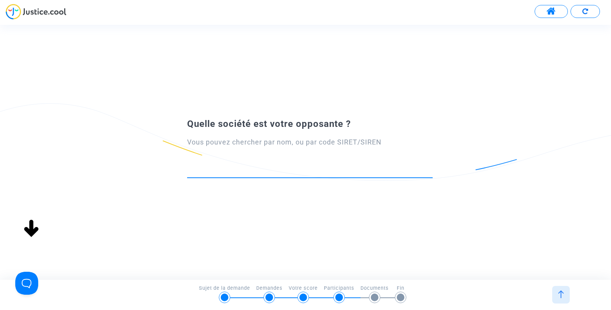
scroll to position [0, 0]
click at [285, 172] on input at bounding box center [310, 171] width 246 height 8
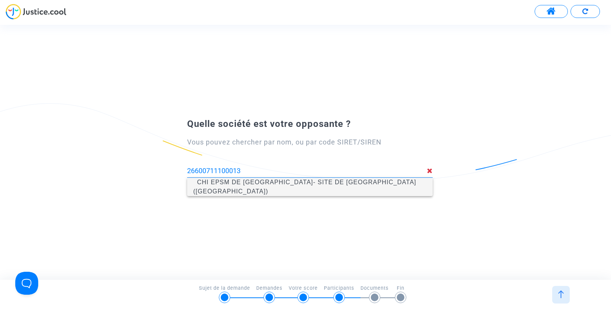
click at [278, 188] on span "CHI EPSM DE L'OISE- SITE DE CLERMONT (CLERMONT)" at bounding box center [304, 187] width 223 height 16
type input "CHI EPSM DE L'OISE- SITE DE CLERMONT (CLERMONT)"
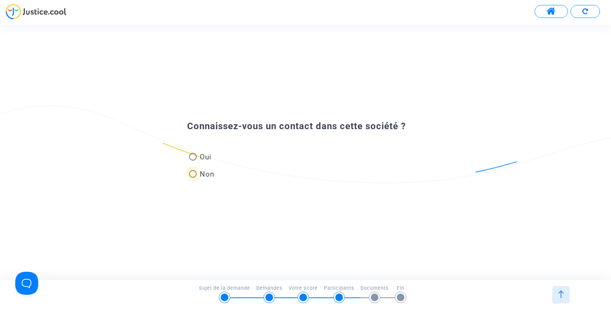
click at [191, 172] on span at bounding box center [193, 174] width 8 height 8
click at [193, 178] on input "Non" at bounding box center [193, 178] width 0 height 0
radio input "true"
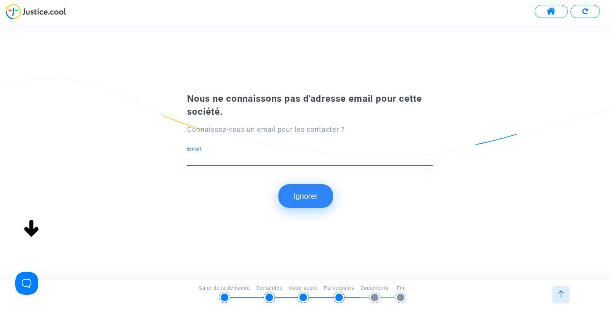
click at [313, 198] on button "Ignorer" at bounding box center [306, 196] width 55 height 24
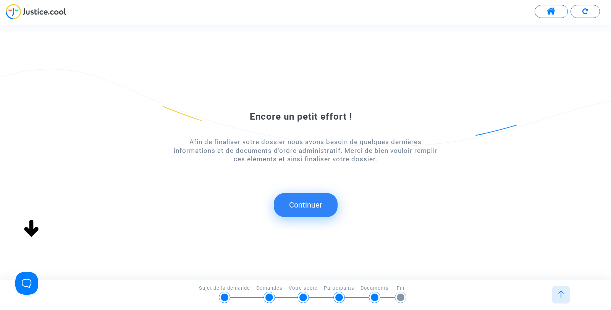
click at [304, 207] on button "Continuer" at bounding box center [306, 205] width 64 height 24
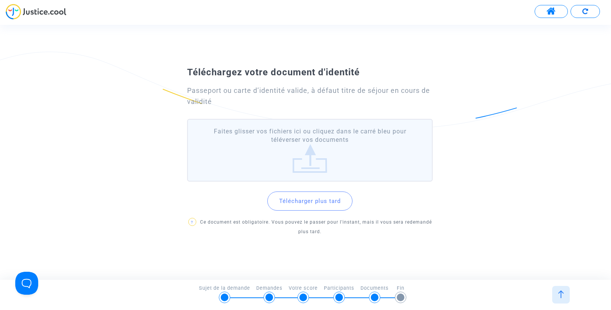
click at [316, 163] on label "Faites glisser vos fichiers ici ou cliquez dans le carré bleu pour téléverser v…" at bounding box center [310, 150] width 246 height 63
click at [0, 0] on input "Faites glisser vos fichiers ici ou cliquez dans le carré bleu pour téléverser v…" at bounding box center [0, 0] width 0 height 0
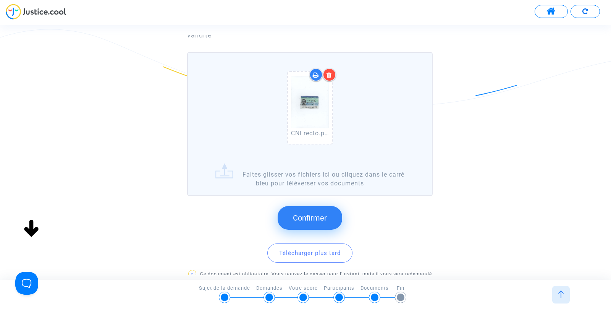
scroll to position [76, 0]
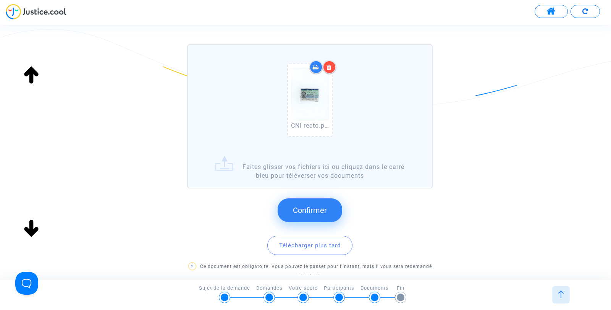
click at [311, 169] on label "CNI recto.pdf Faites glisser vos fichiers ici ou cliquez dans le carré bleu pou…" at bounding box center [310, 116] width 246 height 144
click at [0, 0] on input "CNI recto.pdf Faites glisser vos fichiers ici ou cliquez dans le carré bleu pou…" at bounding box center [0, 0] width 0 height 0
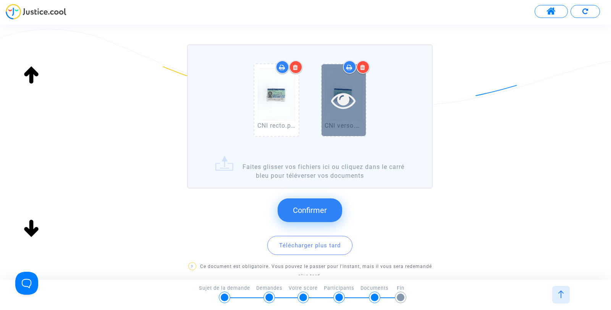
click at [347, 96] on icon at bounding box center [343, 100] width 25 height 24
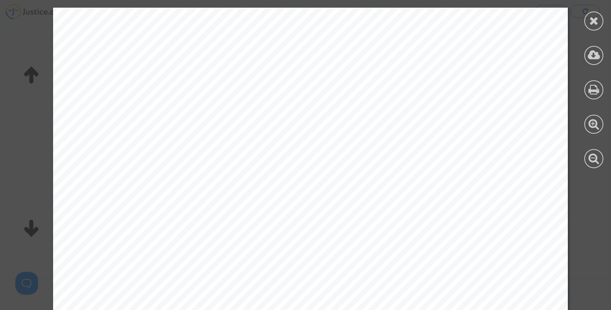
scroll to position [0, 0]
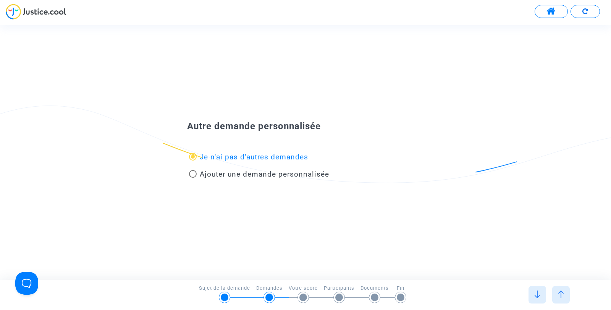
click at [194, 174] on span at bounding box center [193, 174] width 8 height 8
click at [193, 178] on input "Ajouter une demande personnalisée" at bounding box center [193, 178] width 0 height 0
radio input "false"
radio input "true"
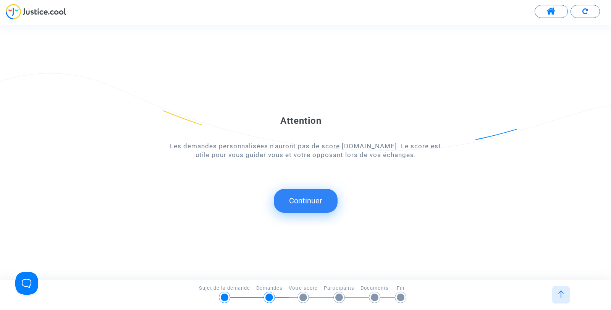
click at [305, 195] on button "Continuer" at bounding box center [306, 201] width 64 height 24
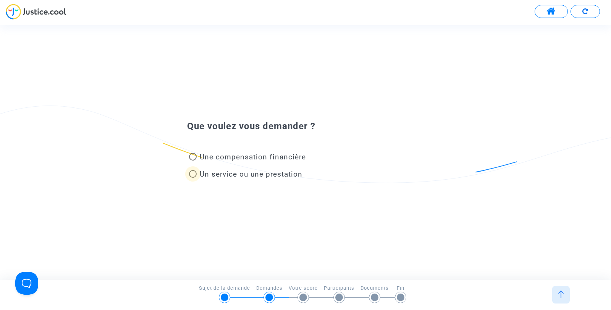
click at [193, 175] on span at bounding box center [193, 174] width 8 height 8
click at [193, 178] on input "Un service ou une prestation" at bounding box center [193, 178] width 0 height 0
radio input "true"
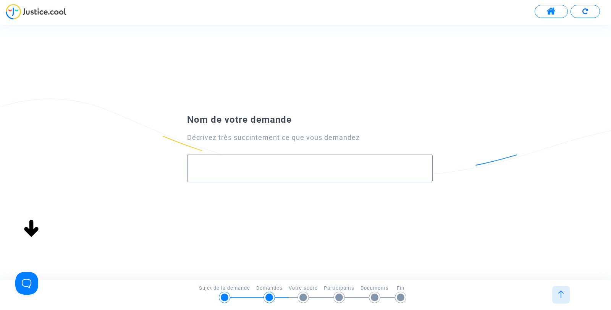
click at [305, 167] on input "text" at bounding box center [310, 168] width 230 height 9
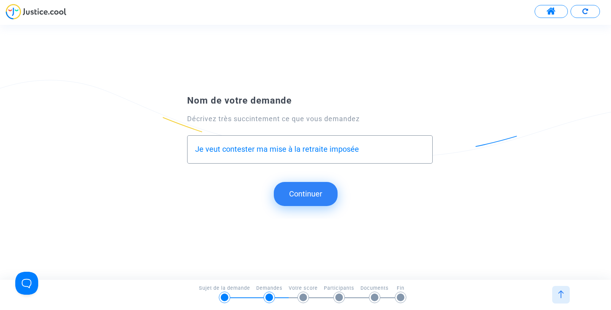
type input "Je veut contester ma mise à la retraite imposée"
click at [311, 198] on button "Continuer" at bounding box center [306, 194] width 64 height 24
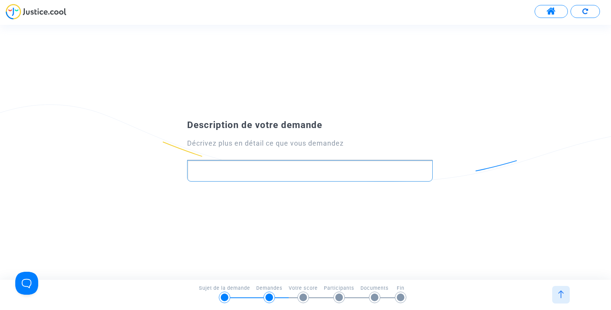
click at [312, 170] on p "Rich Text Editor, main" at bounding box center [310, 171] width 238 height 10
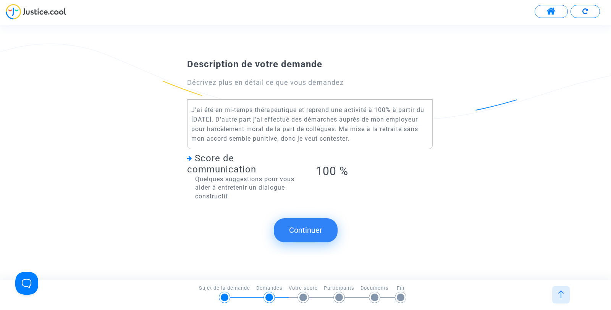
click at [298, 230] on button "Continuer" at bounding box center [306, 230] width 64 height 24
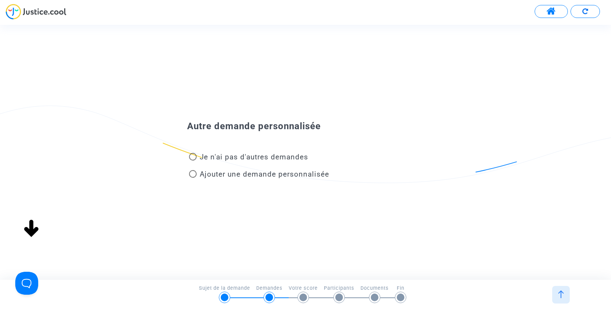
click at [193, 155] on span at bounding box center [193, 157] width 8 height 8
click at [193, 161] on input "Je n'ai pas d'autres demandes" at bounding box center [193, 161] width 0 height 0
radio input "true"
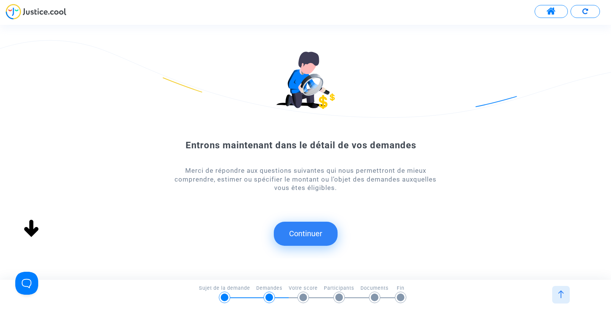
click at [310, 232] on button "Continuer" at bounding box center [306, 234] width 64 height 24
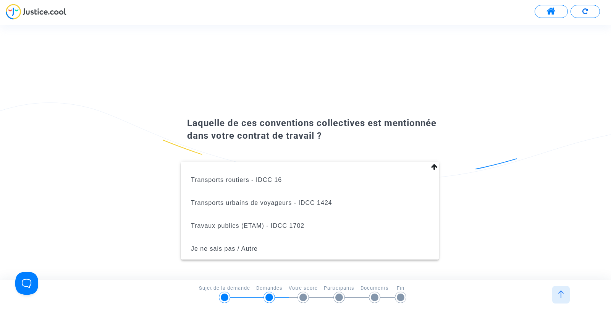
scroll to position [1012, 0]
click at [248, 248] on span "Je ne sais pas / Autre" at bounding box center [224, 248] width 67 height 6
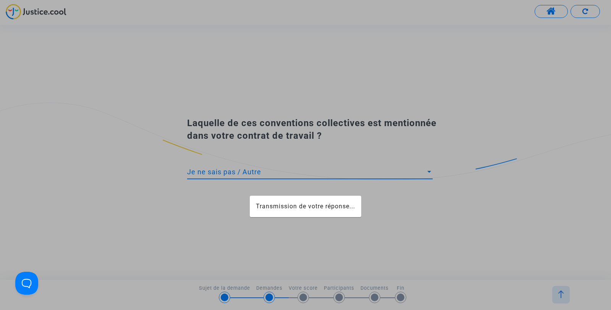
scroll to position [970, 0]
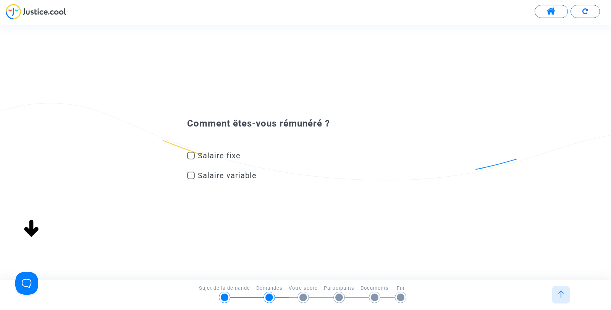
click at [192, 174] on span at bounding box center [191, 176] width 8 height 8
click at [191, 179] on input "Salaire variable" at bounding box center [191, 179] width 0 height 0
checkbox input "true"
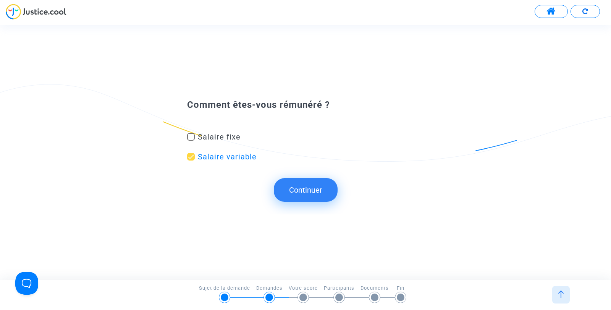
click at [314, 190] on button "Continuer" at bounding box center [306, 190] width 64 height 24
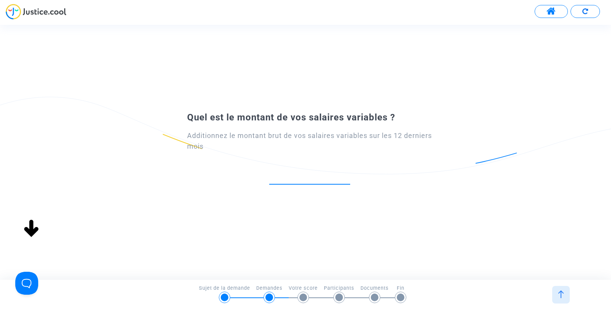
click at [298, 179] on input "number" at bounding box center [309, 176] width 81 height 10
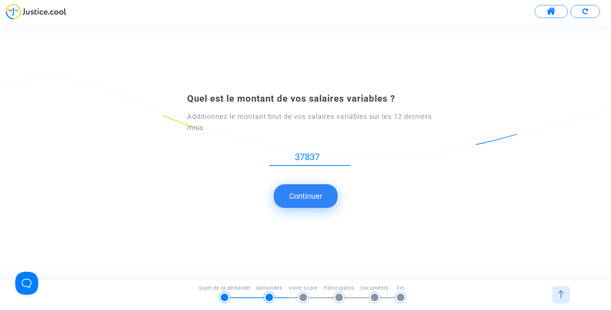
type input "37837"
click at [307, 194] on button "Continuer" at bounding box center [306, 196] width 64 height 24
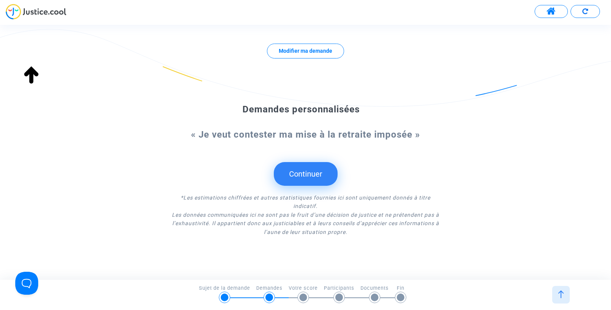
scroll to position [334, 0]
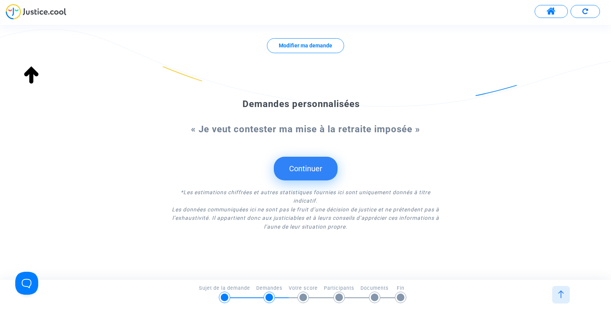
click at [310, 170] on button "Continuer" at bounding box center [306, 169] width 64 height 24
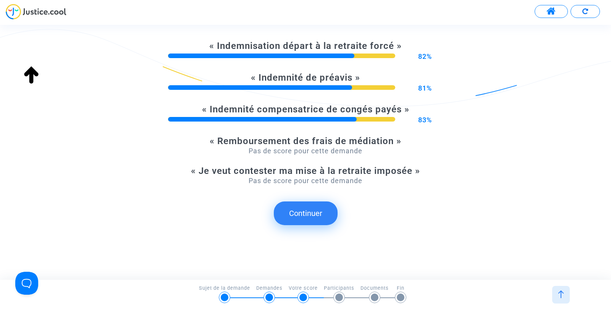
scroll to position [202, 0]
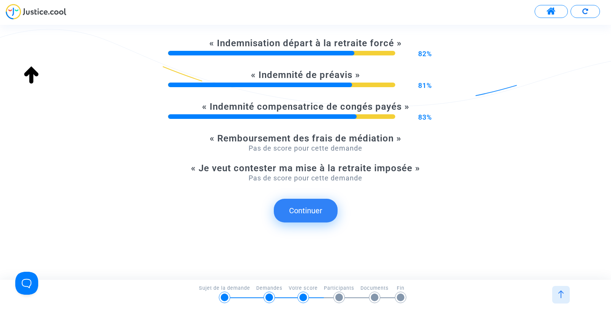
click at [310, 210] on button "Continuer" at bounding box center [306, 211] width 64 height 24
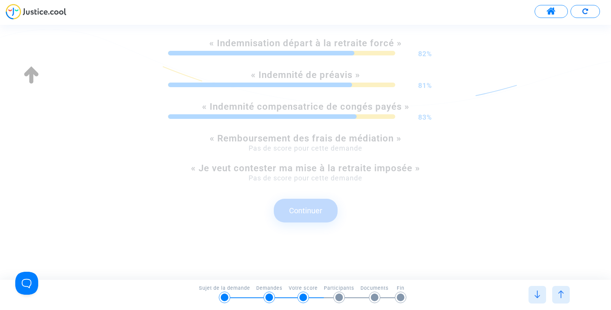
scroll to position [0, 0]
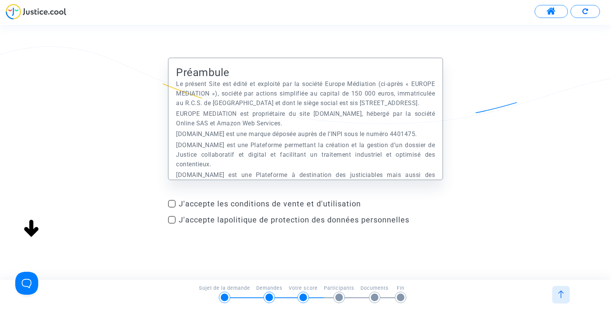
click at [170, 203] on span at bounding box center [172, 204] width 8 height 8
click at [172, 208] on input "J'accepte les conditions de vente et d'utilisation" at bounding box center [172, 208] width 0 height 0
checkbox input "true"
click at [172, 219] on span at bounding box center [172, 220] width 8 height 8
click at [172, 224] on input "J'accepte la politique de protection des données personnelles" at bounding box center [172, 224] width 0 height 0
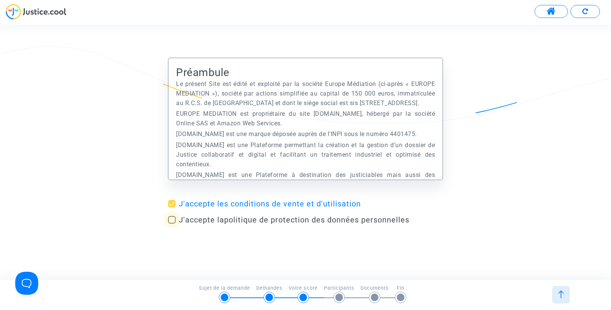
checkbox input "true"
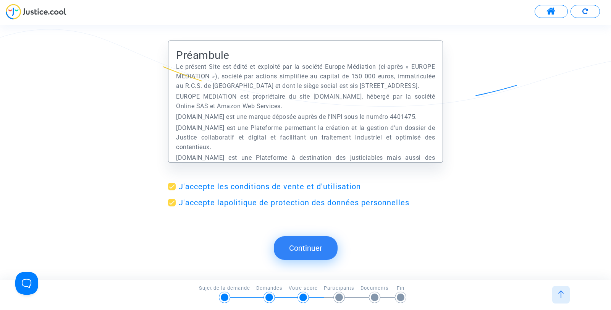
click at [306, 246] on button "Continuer" at bounding box center [306, 248] width 64 height 24
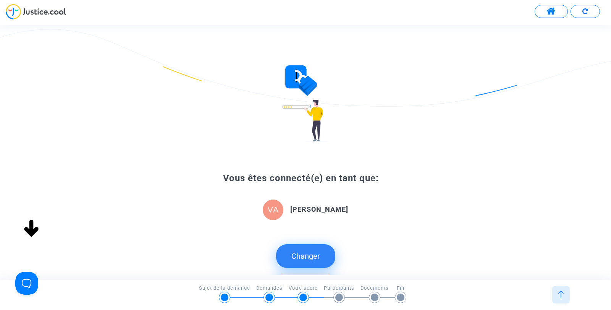
scroll to position [76, 0]
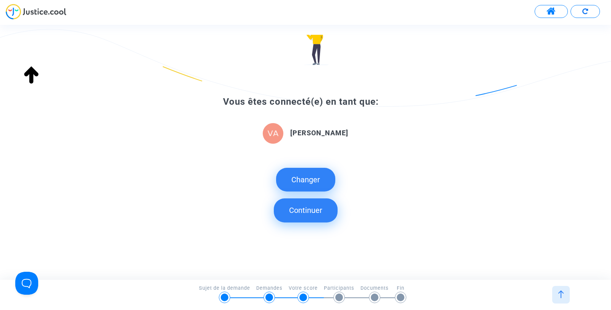
click at [309, 208] on button "Continuer" at bounding box center [306, 210] width 64 height 24
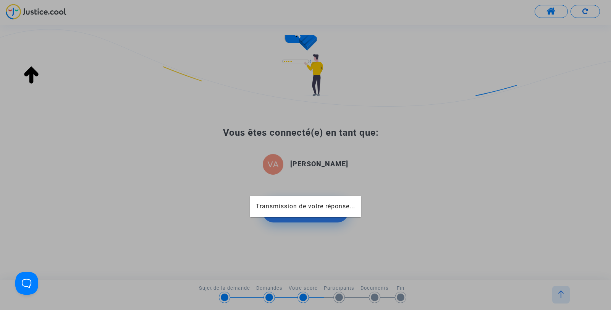
scroll to position [45, 0]
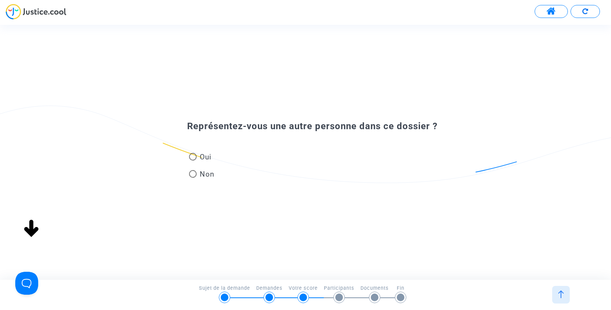
click at [192, 174] on span at bounding box center [193, 174] width 8 height 8
click at [193, 178] on input "Non" at bounding box center [193, 178] width 0 height 0
radio input "true"
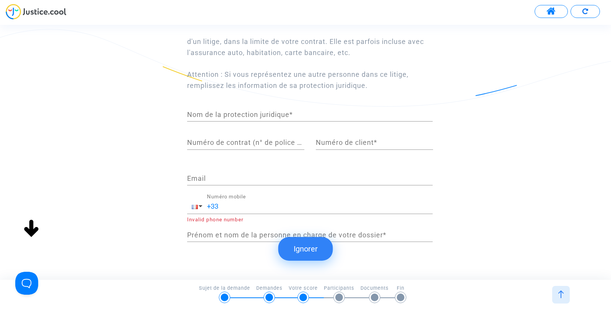
scroll to position [76, 0]
click at [309, 246] on button "Ignorer" at bounding box center [306, 249] width 55 height 24
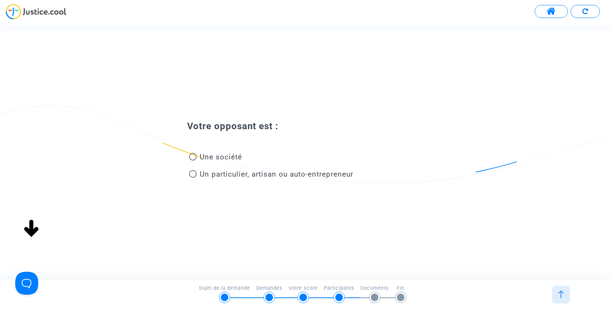
click at [193, 155] on span at bounding box center [193, 157] width 8 height 8
click at [193, 161] on input "Une société" at bounding box center [193, 161] width 0 height 0
radio input "true"
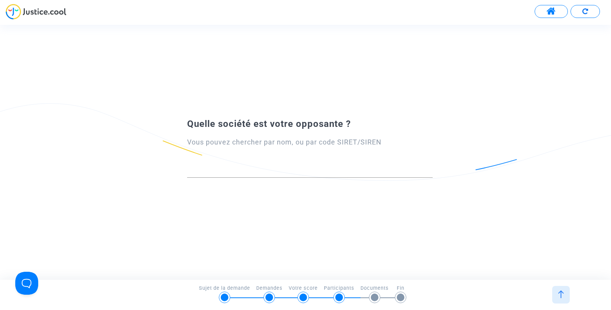
click at [318, 165] on div at bounding box center [310, 167] width 246 height 19
click at [249, 166] on div at bounding box center [310, 167] width 246 height 19
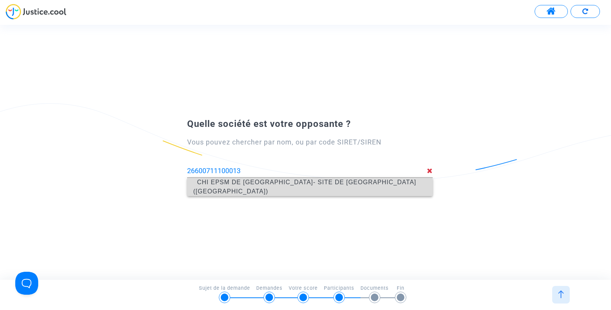
click at [247, 187] on span "CHI EPSM DE [GEOGRAPHIC_DATA]- SITE DE [GEOGRAPHIC_DATA] ([GEOGRAPHIC_DATA])" at bounding box center [304, 187] width 223 height 16
type input "CHI EPSM DE [GEOGRAPHIC_DATA]- SITE DE [GEOGRAPHIC_DATA] ([GEOGRAPHIC_DATA])"
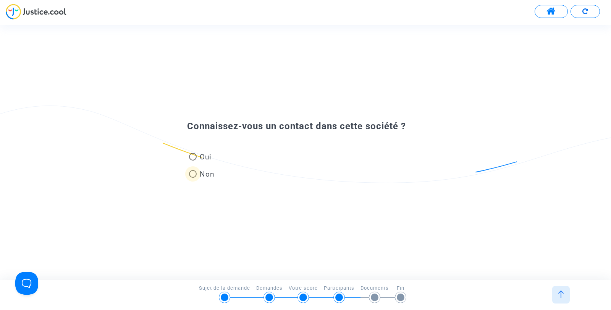
click at [194, 173] on span at bounding box center [193, 174] width 8 height 8
click at [193, 178] on input "Non" at bounding box center [193, 178] width 0 height 0
radio input "true"
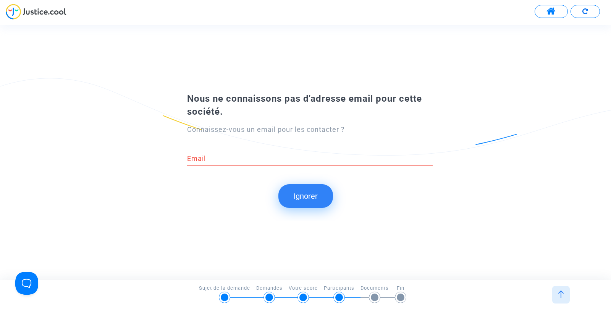
click at [300, 195] on button "Ignorer" at bounding box center [306, 196] width 55 height 24
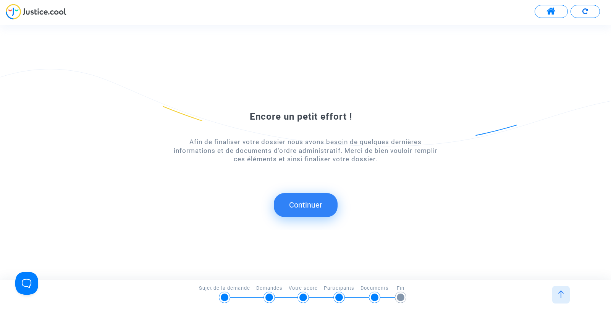
click at [306, 209] on button "Continuer" at bounding box center [306, 205] width 64 height 24
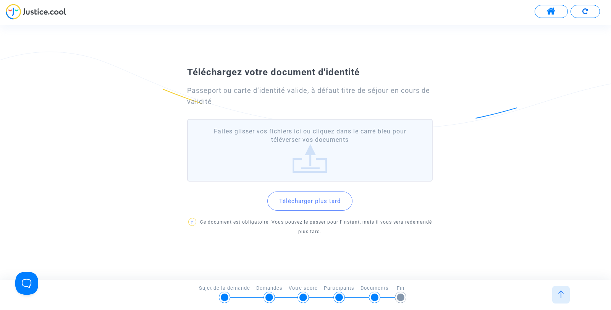
click at [309, 167] on label "Faites glisser vos fichiers ici ou cliquez dans le carré bleu pour téléverser v…" at bounding box center [310, 150] width 246 height 63
click at [0, 0] on input "Faites glisser vos fichiers ici ou cliquez dans le carré bleu pour téléverser v…" at bounding box center [0, 0] width 0 height 0
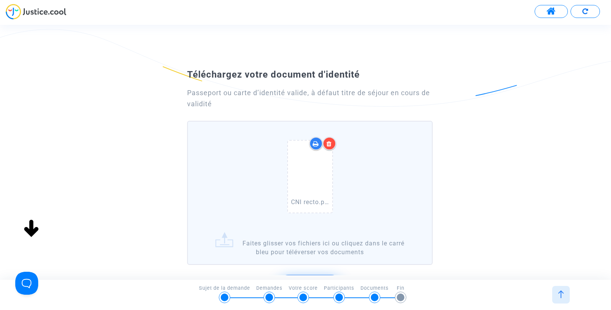
click at [224, 240] on label "CNI recto.pdf Faites glisser vos fichiers ici ou cliquez dans le carré bleu pou…" at bounding box center [310, 193] width 246 height 144
click at [0, 0] on input "CNI recto.pdf Faites glisser vos fichiers ici ou cliquez dans le carré bleu pou…" at bounding box center [0, 0] width 0 height 0
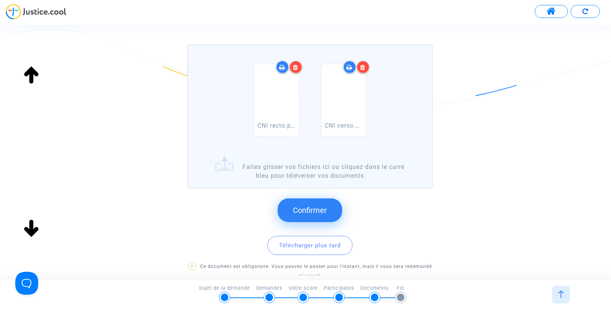
scroll to position [115, 0]
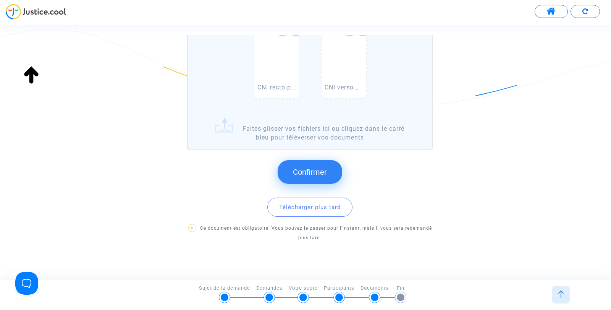
click at [308, 171] on span "Confirmer" at bounding box center [310, 171] width 34 height 9
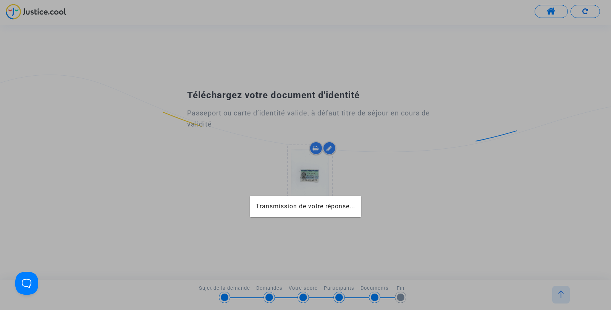
scroll to position [0, 0]
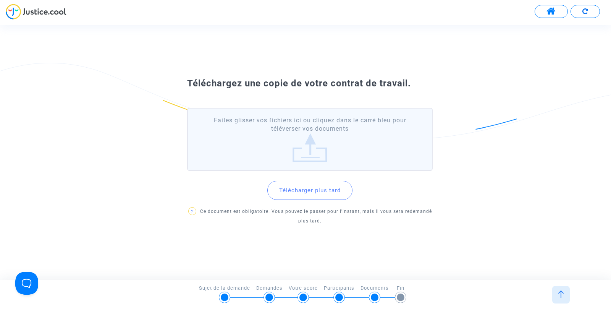
click at [305, 191] on button "Télécharger plus tard" at bounding box center [310, 190] width 85 height 19
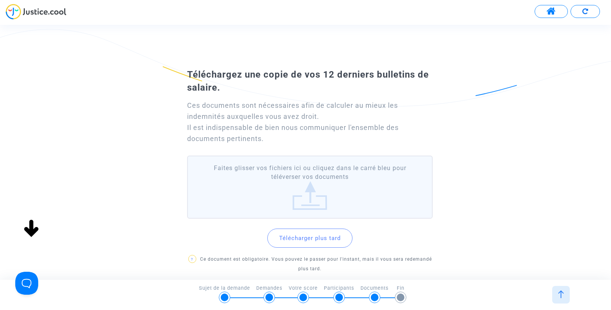
click at [301, 236] on button "Télécharger plus tard" at bounding box center [310, 238] width 85 height 19
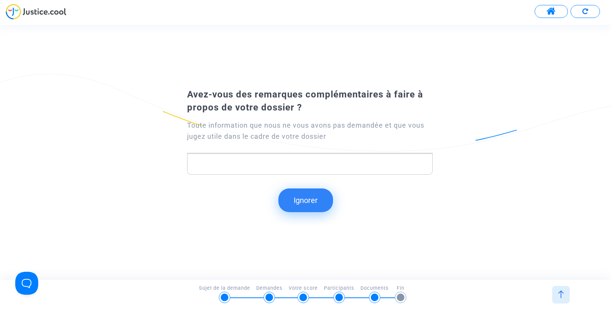
click at [304, 198] on button "Ignorer" at bounding box center [306, 200] width 55 height 24
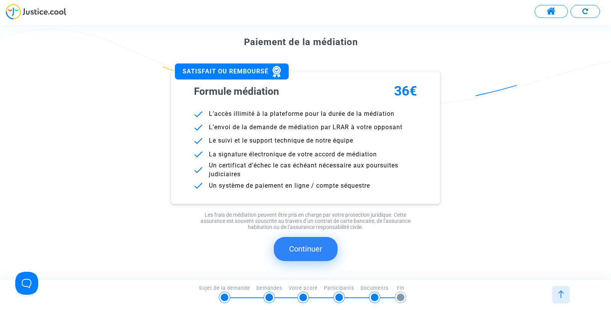
scroll to position [76, 0]
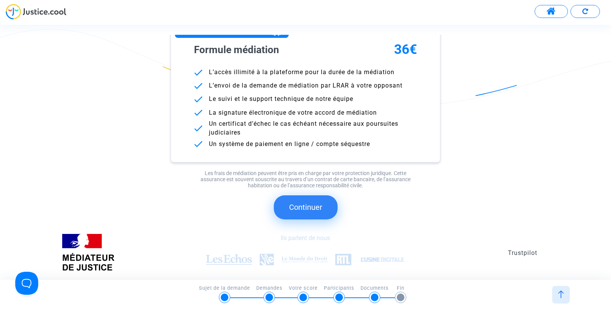
click at [303, 205] on button "Continuer" at bounding box center [306, 207] width 64 height 24
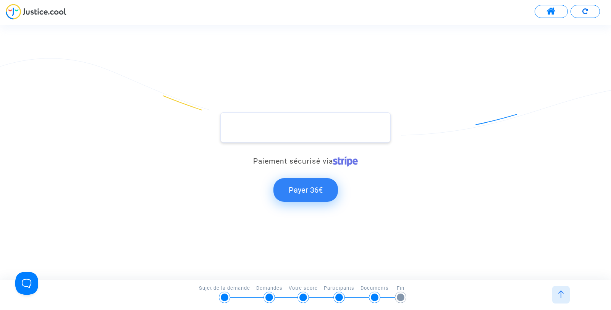
click at [307, 190] on button "Payer 36€" at bounding box center [306, 190] width 65 height 24
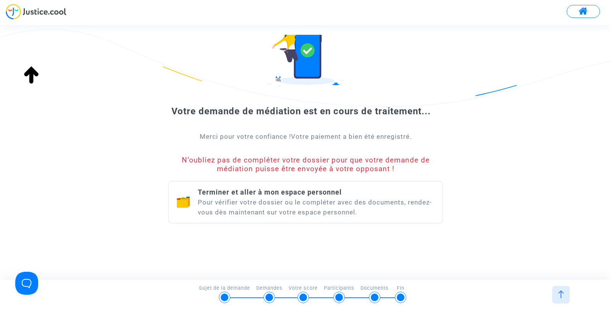
scroll to position [50, 0]
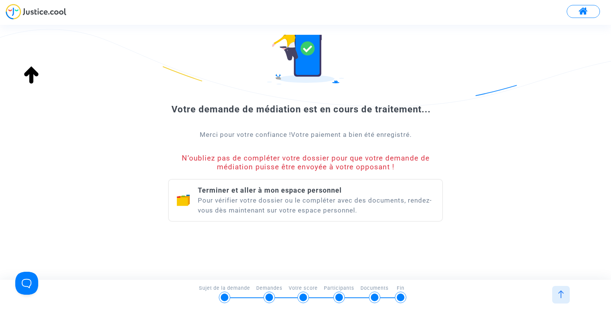
click at [315, 194] on span "Terminer et aller à mon espace personnel" at bounding box center [270, 190] width 144 height 8
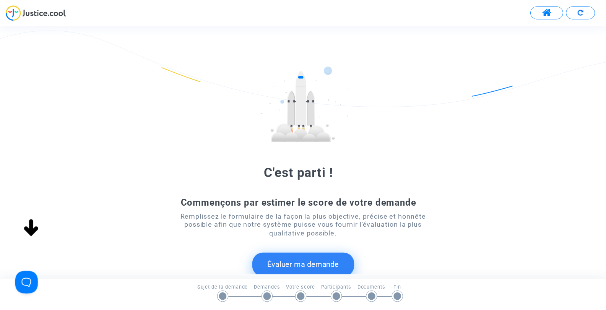
scroll to position [38, 0]
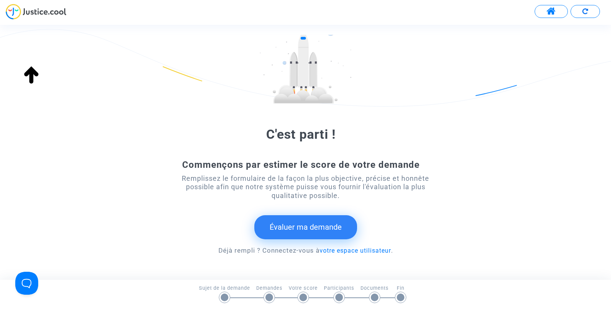
click at [466, 10] on span at bounding box center [552, 11] width 10 height 10
